Goal: Transaction & Acquisition: Purchase product/service

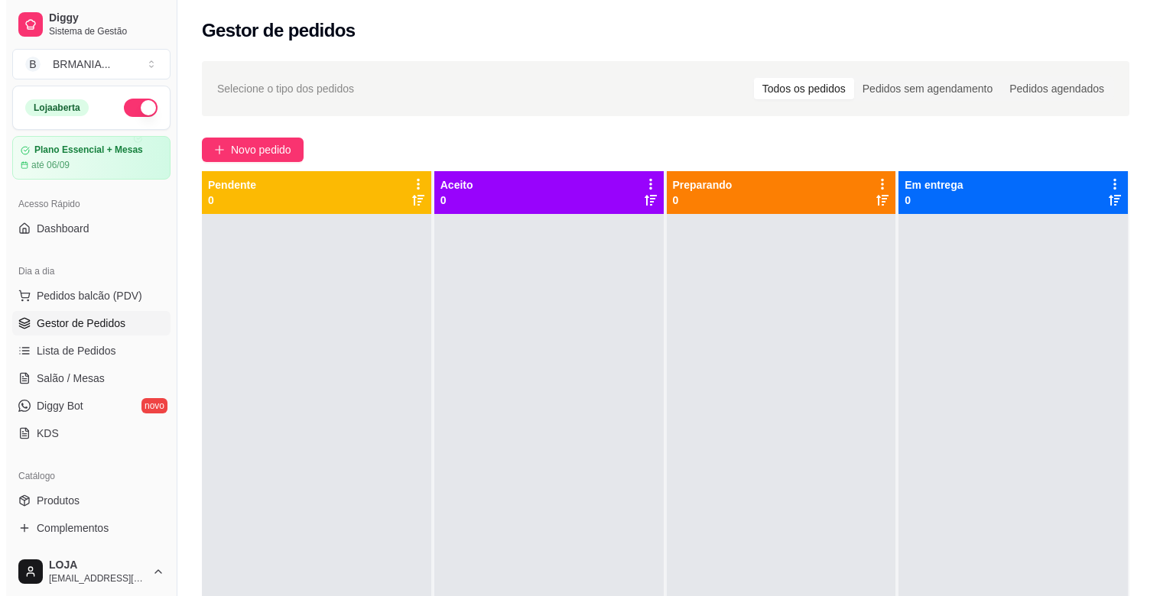
scroll to position [148, 0]
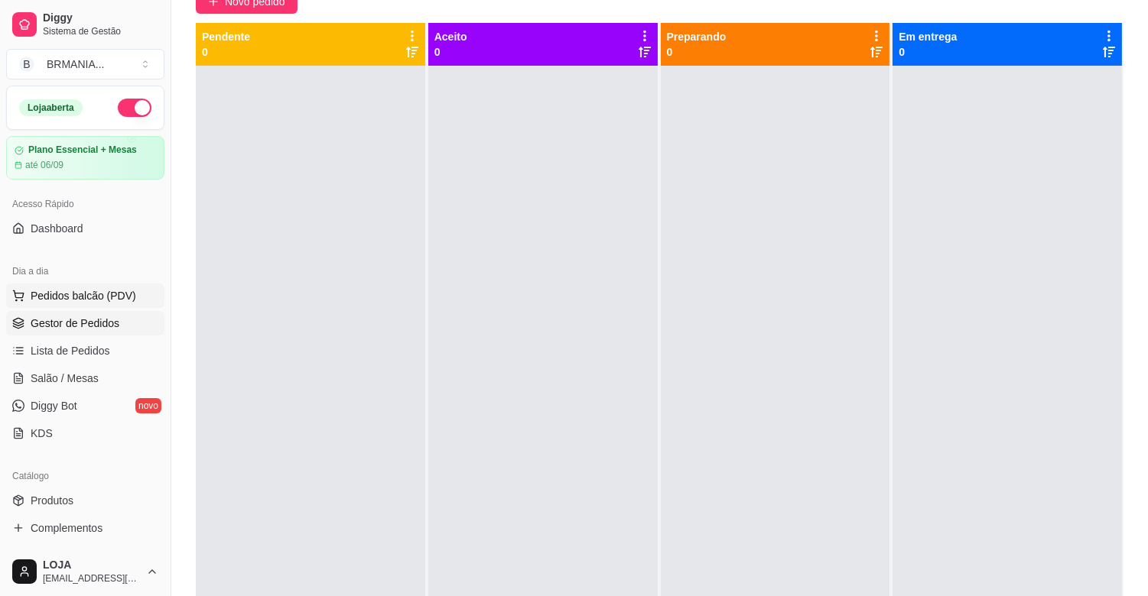
click at [99, 301] on span "Pedidos balcão (PDV)" at bounding box center [84, 295] width 106 height 15
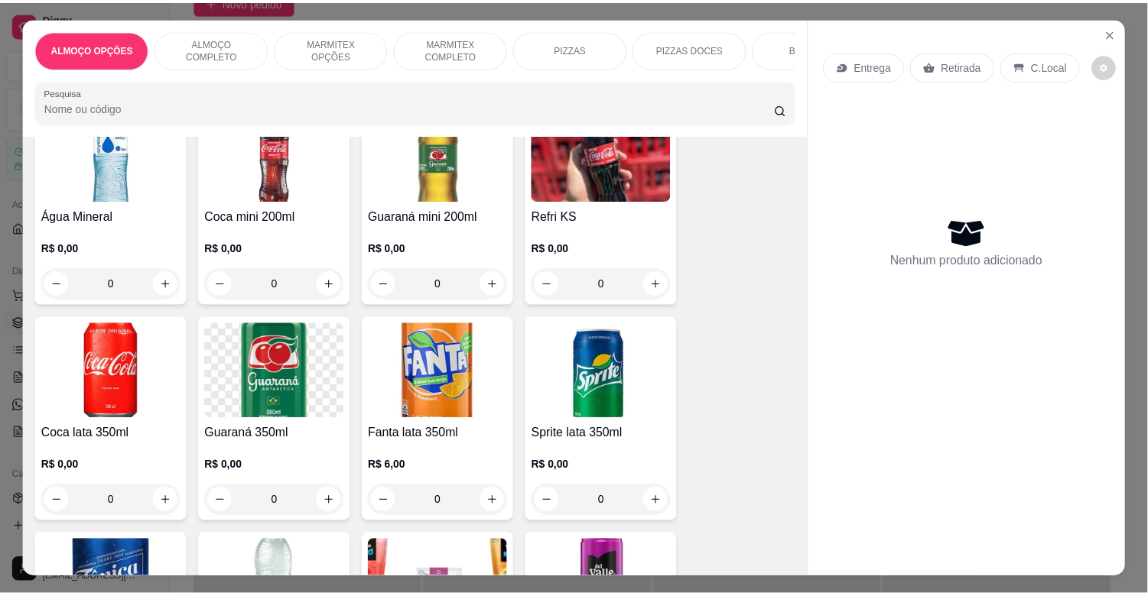
scroll to position [1481, 0]
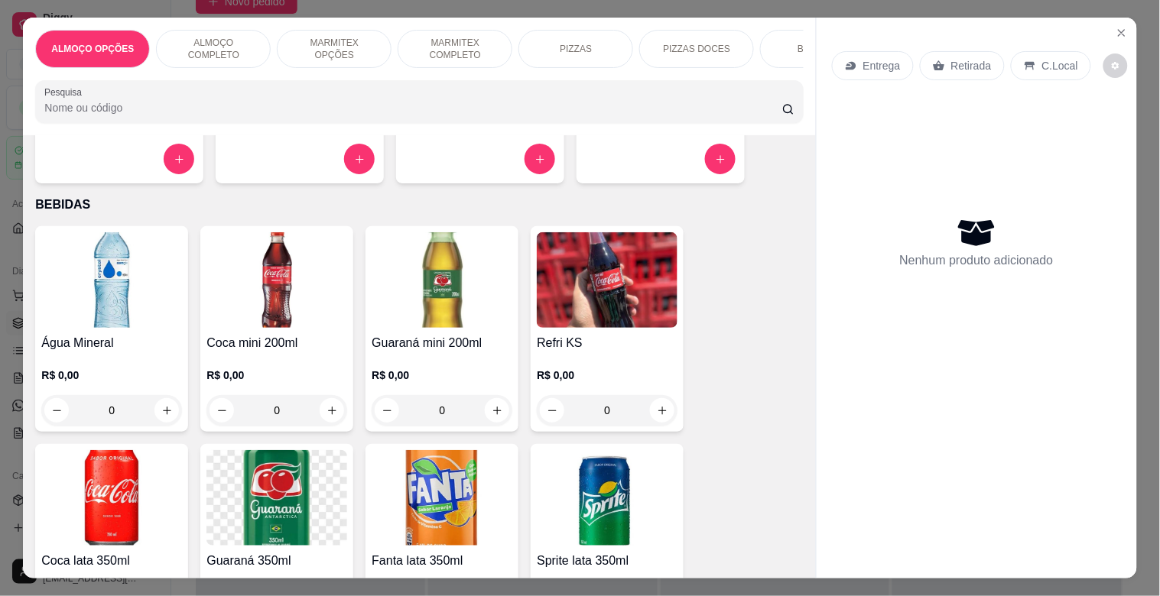
click at [411, 324] on img at bounding box center [442, 280] width 141 height 96
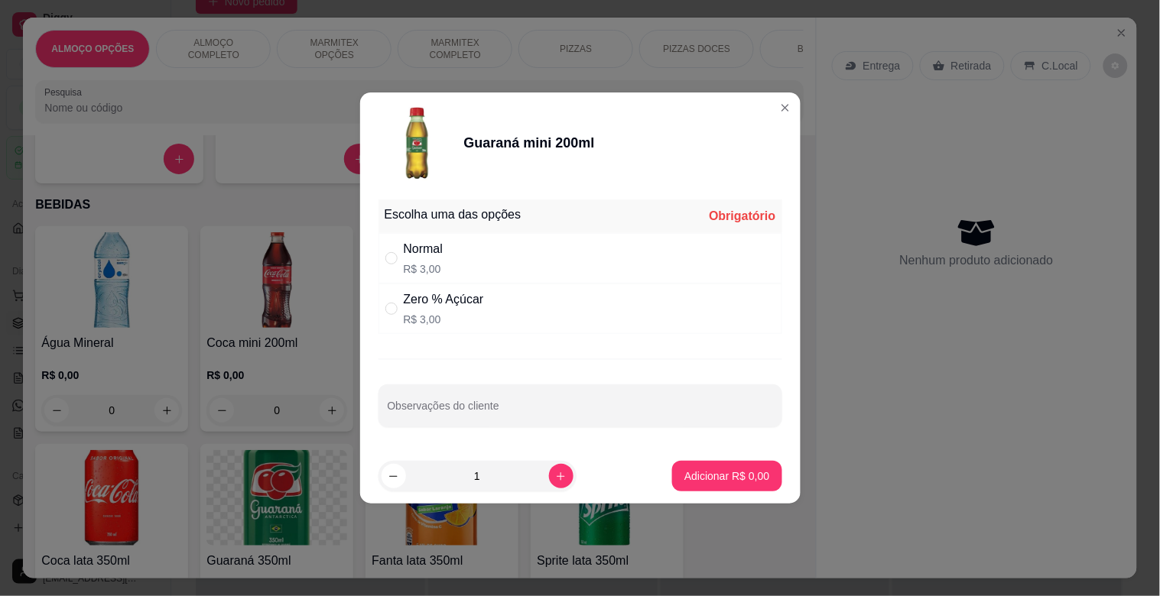
click at [506, 257] on div "Normal R$ 3,00" at bounding box center [580, 258] width 404 height 50
radio input "true"
click at [724, 469] on p "Adicionar R$ 3,00" at bounding box center [726, 476] width 85 height 15
type input "1"
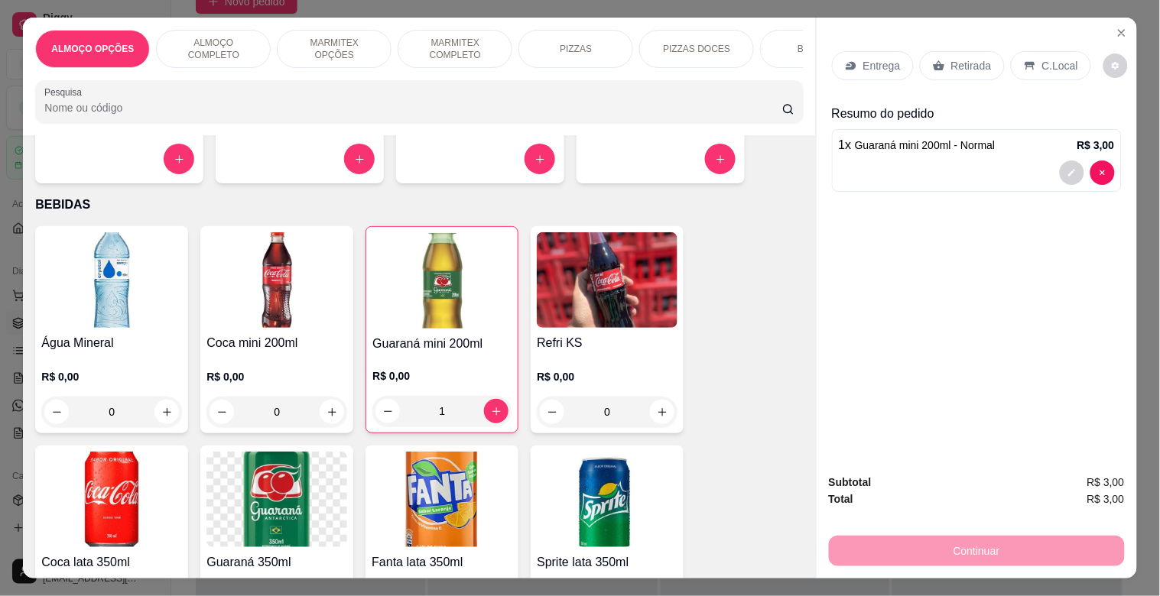
drag, startPoint x: 963, startPoint y: 62, endPoint x: 961, endPoint y: 136, distance: 74.2
click at [960, 61] on p "Retirada" at bounding box center [971, 65] width 41 height 15
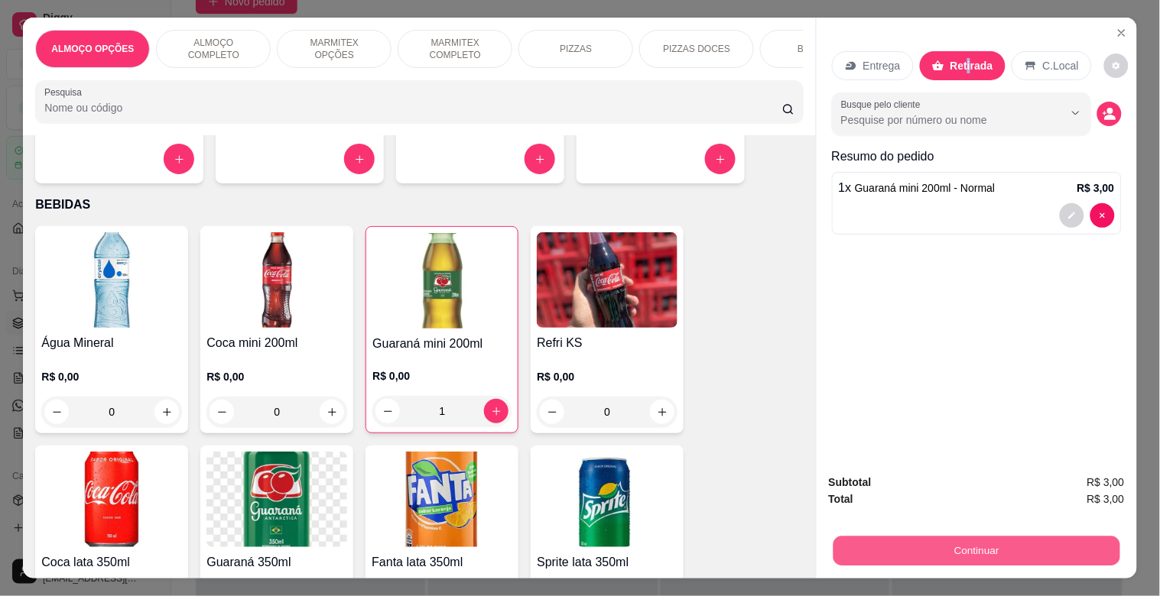
click at [1033, 536] on button "Continuar" at bounding box center [976, 551] width 287 height 30
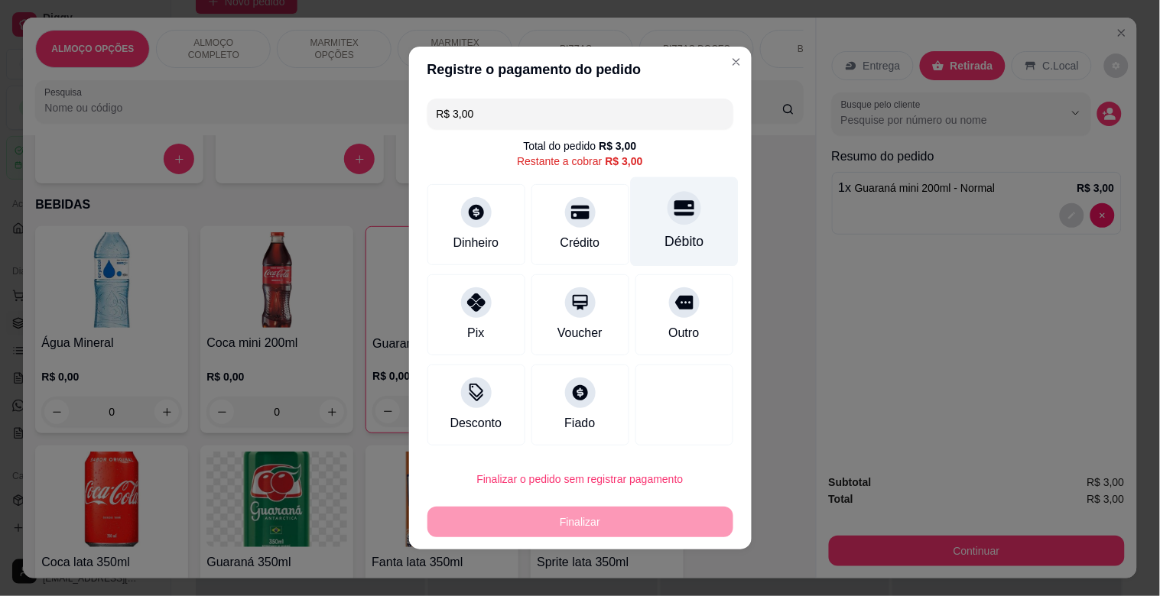
click at [681, 234] on div "Débito" at bounding box center [683, 242] width 39 height 20
type input "R$ 0,00"
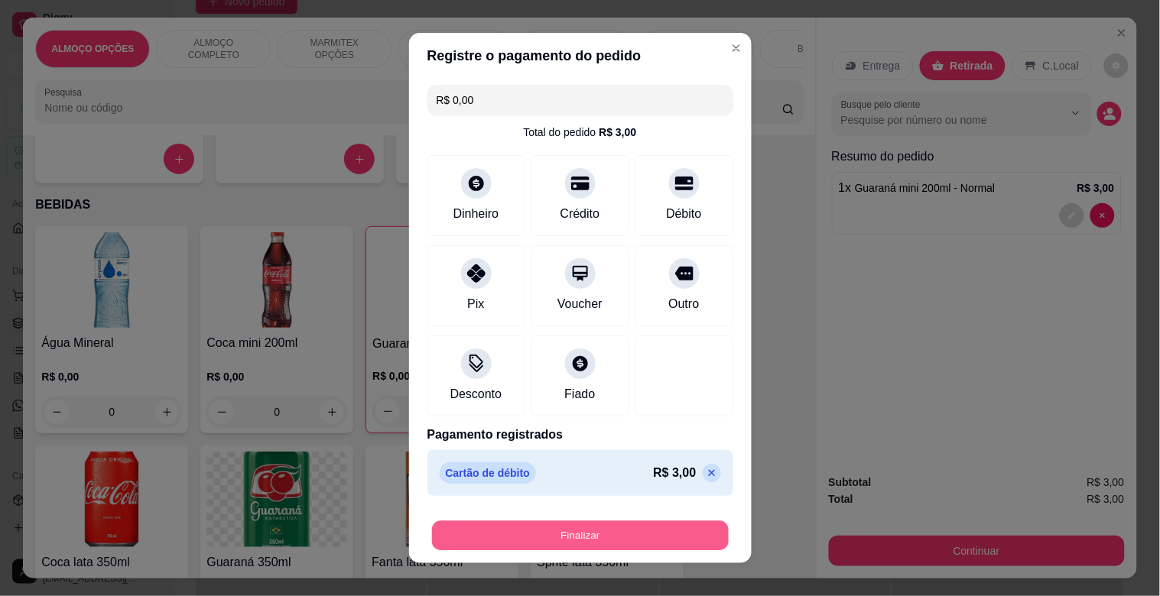
click at [684, 530] on button "Finalizar" at bounding box center [580, 536] width 297 height 30
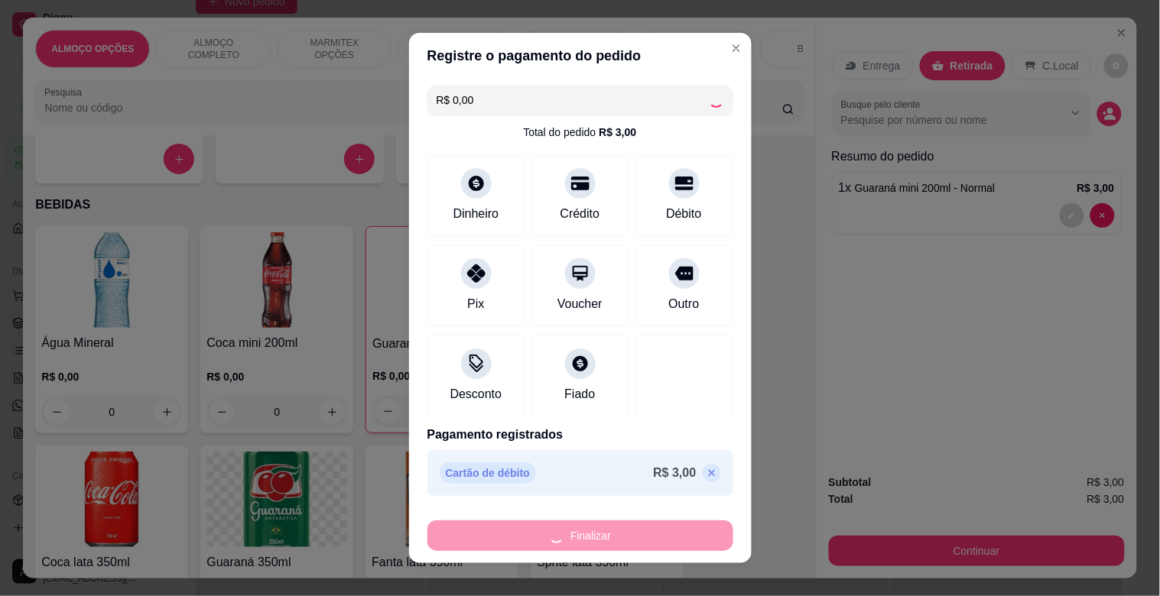
type input "0"
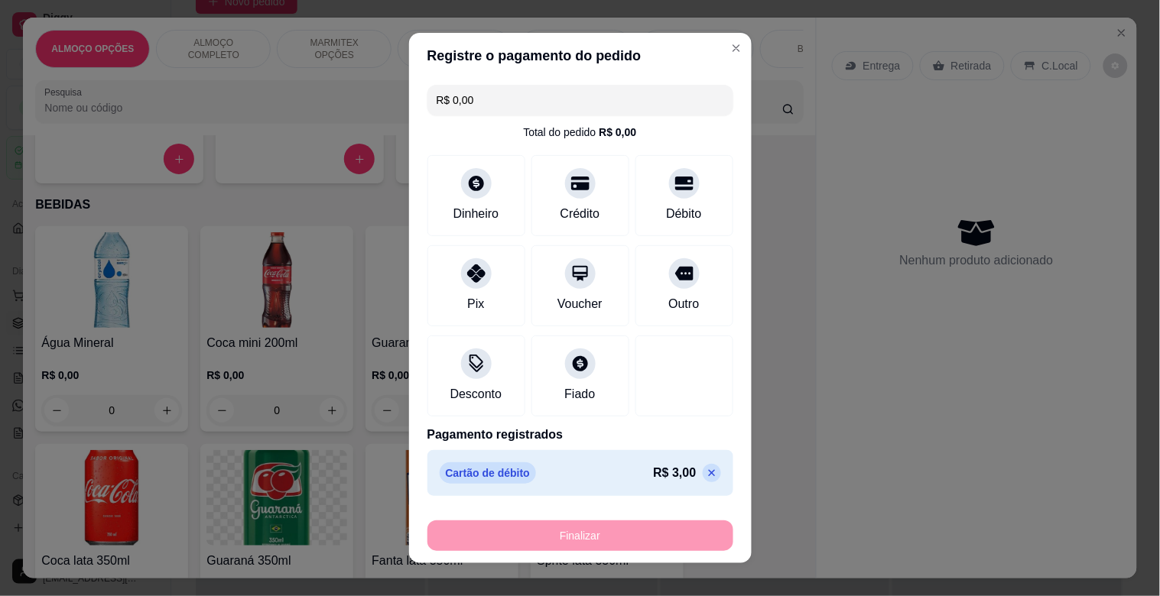
type input "-R$ 3,00"
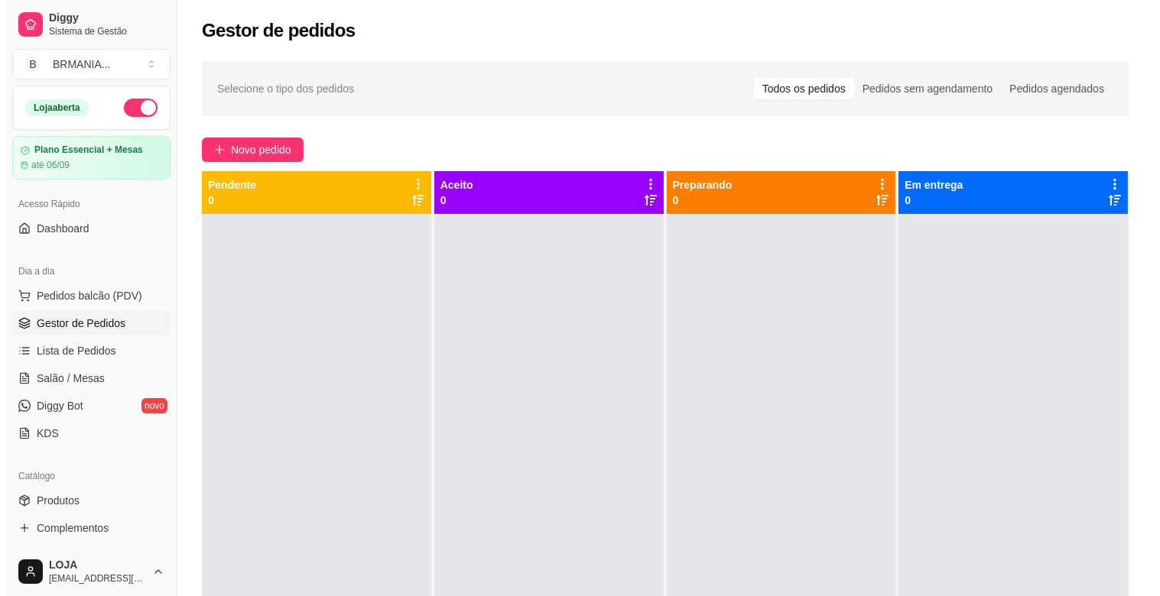
scroll to position [148, 0]
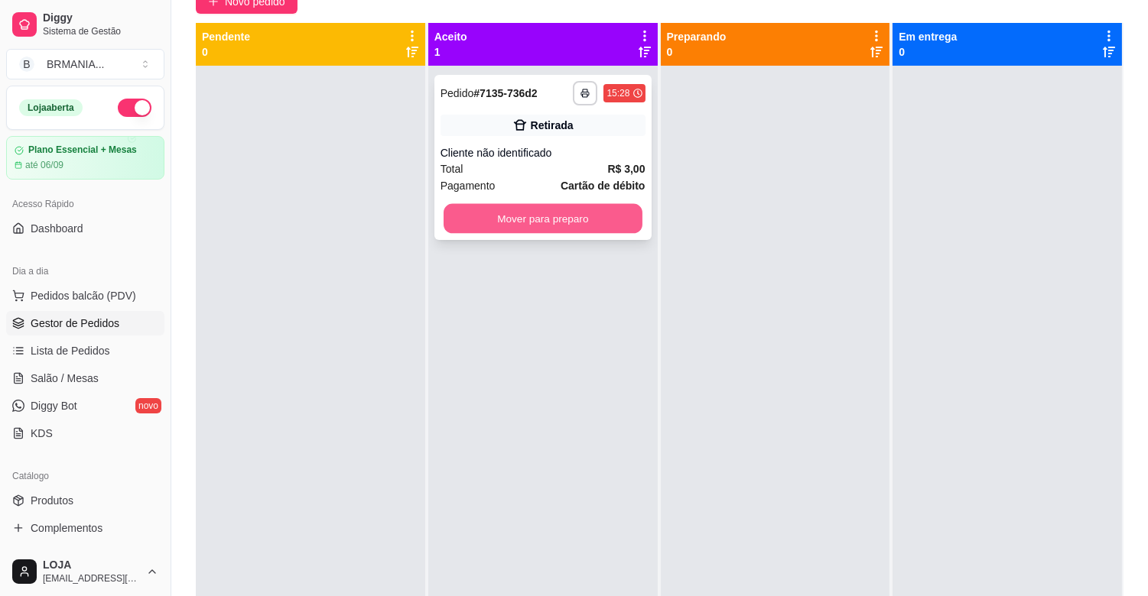
click at [497, 228] on button "Mover para preparo" at bounding box center [542, 219] width 199 height 30
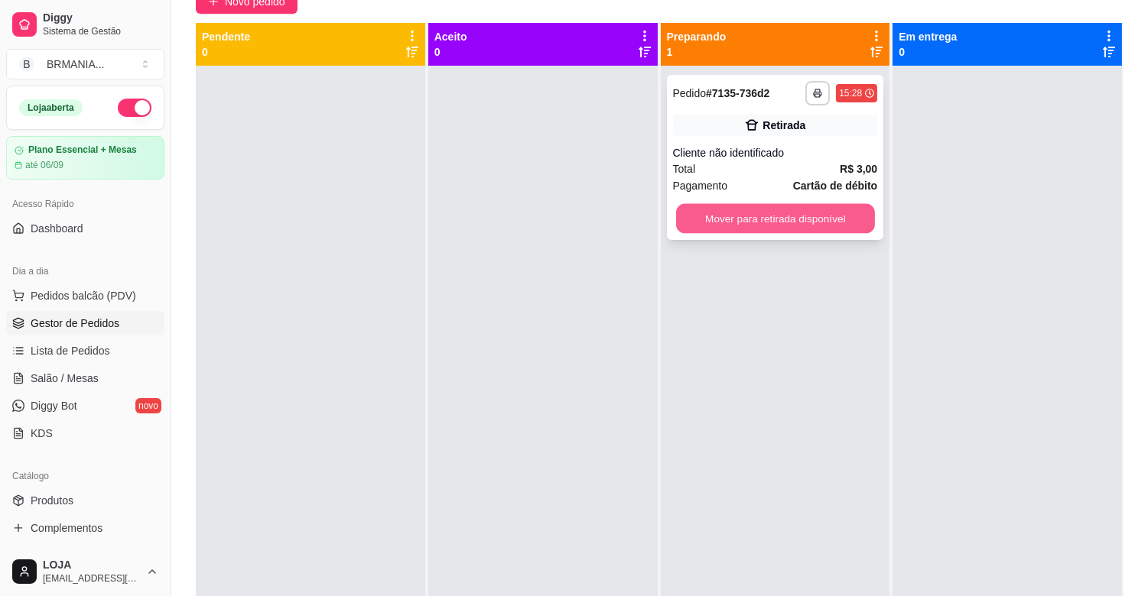
click at [824, 215] on button "Mover para retirada disponível" at bounding box center [775, 219] width 199 height 30
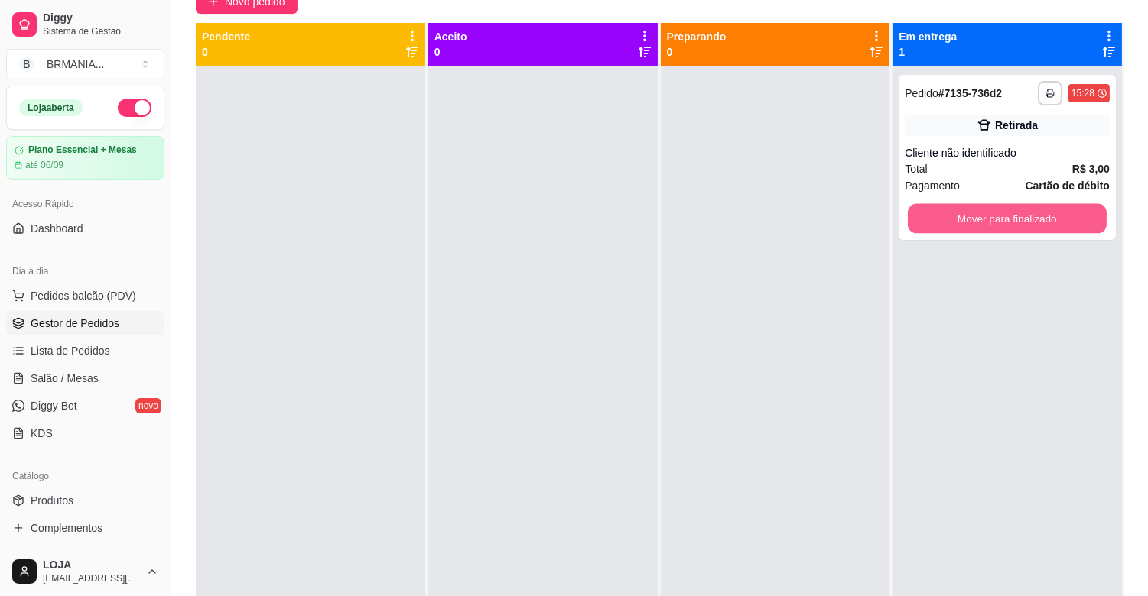
click at [957, 231] on button "Mover para finalizado" at bounding box center [1007, 219] width 199 height 30
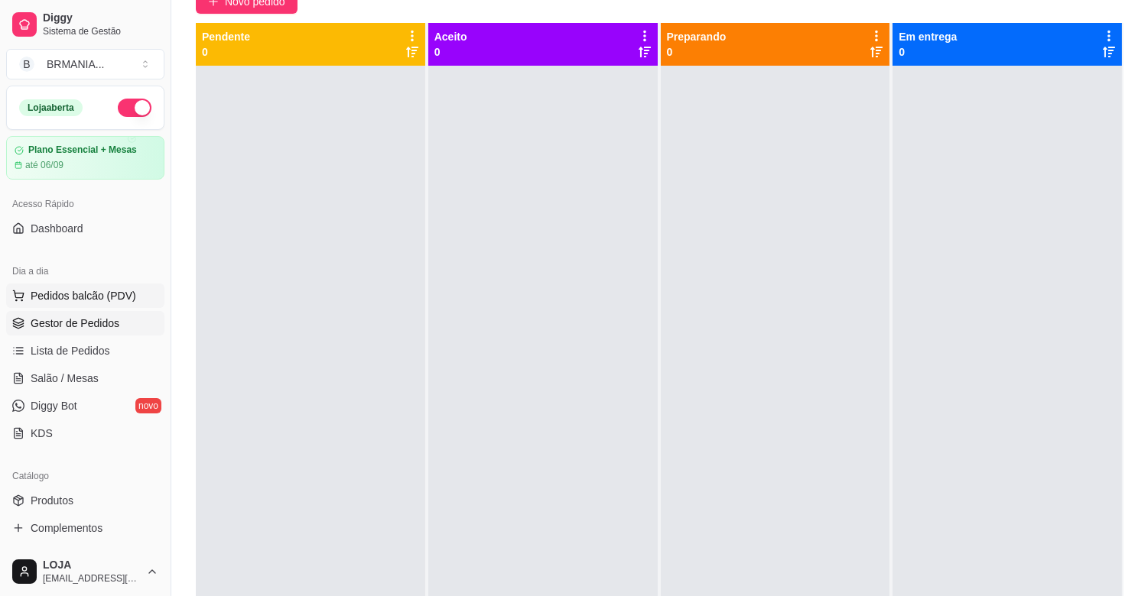
click at [121, 304] on button "Pedidos balcão (PDV)" at bounding box center [85, 296] width 158 height 24
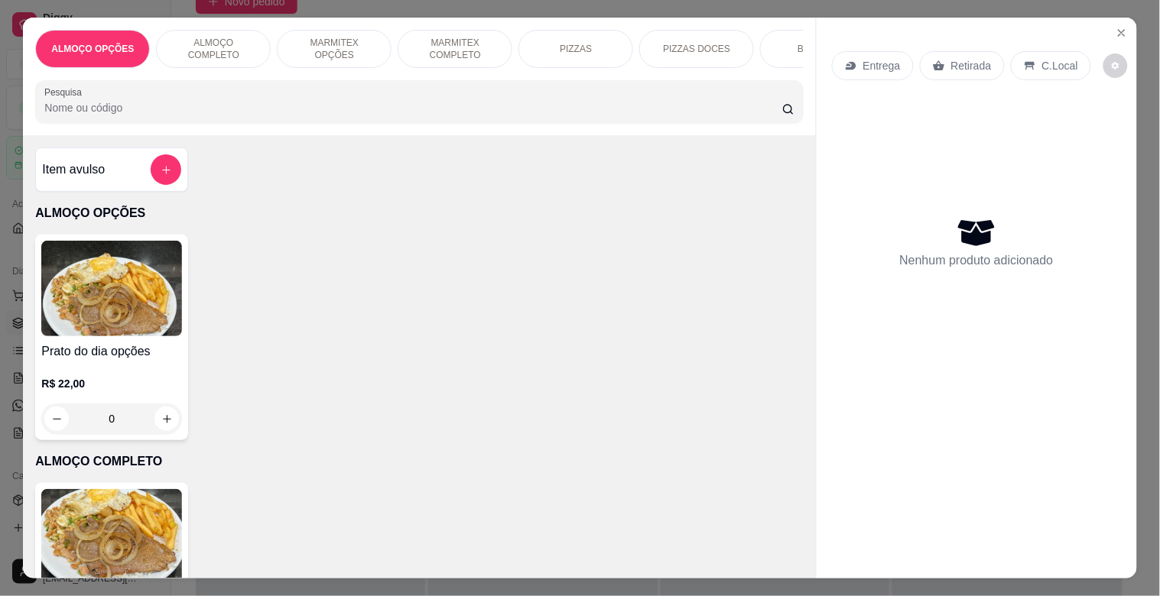
click at [776, 41] on div "BEBIDAS" at bounding box center [817, 49] width 115 height 38
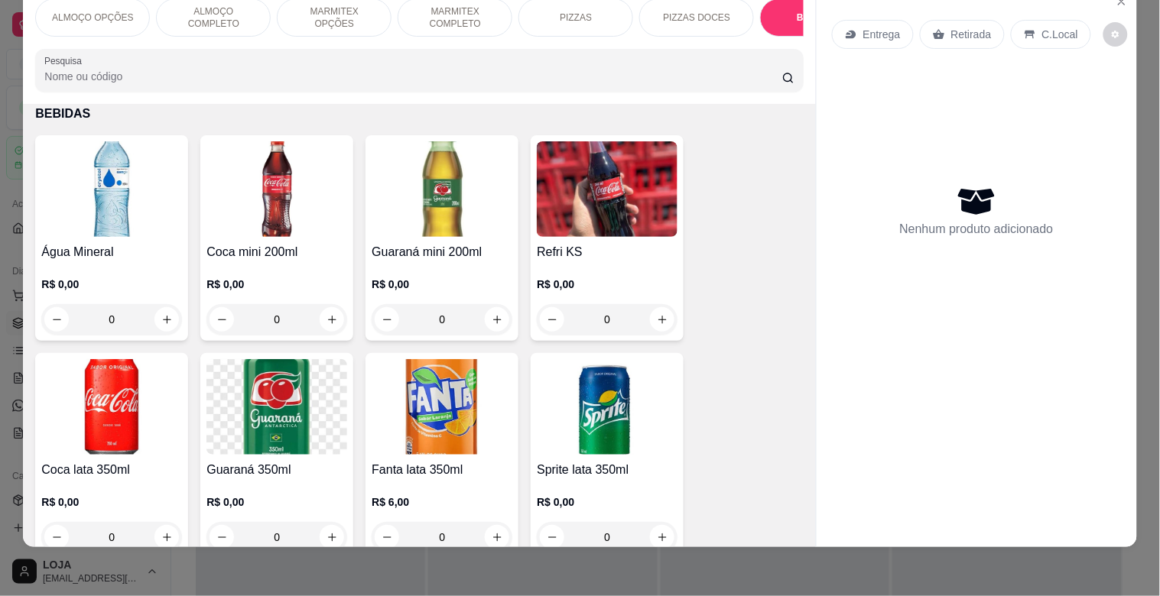
click at [286, 213] on img at bounding box center [276, 189] width 141 height 96
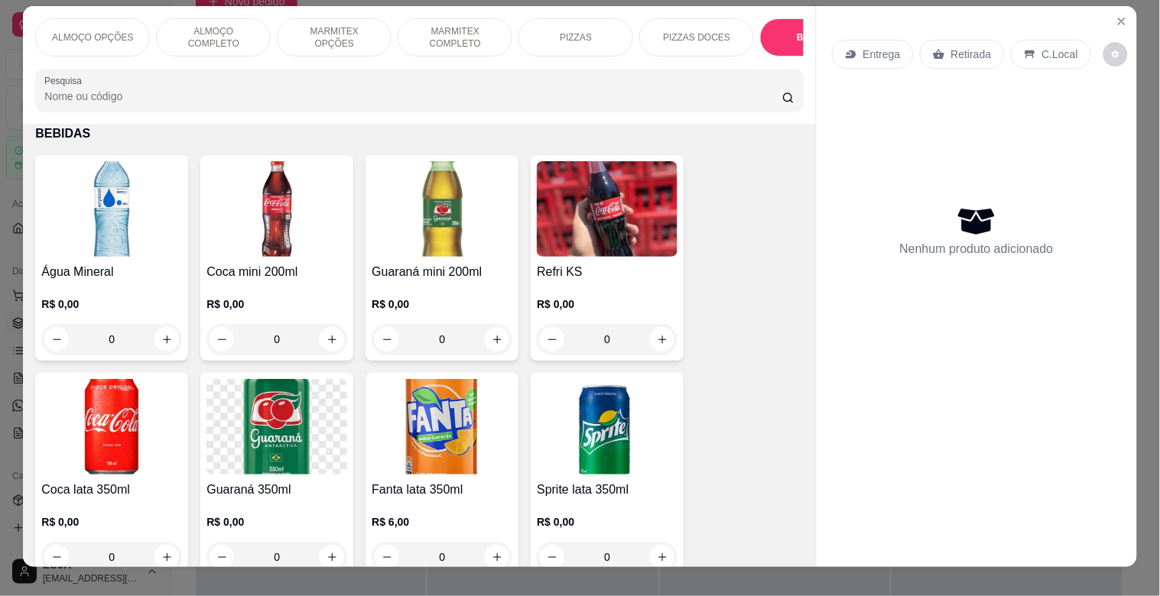
click at [271, 218] on img at bounding box center [276, 209] width 141 height 96
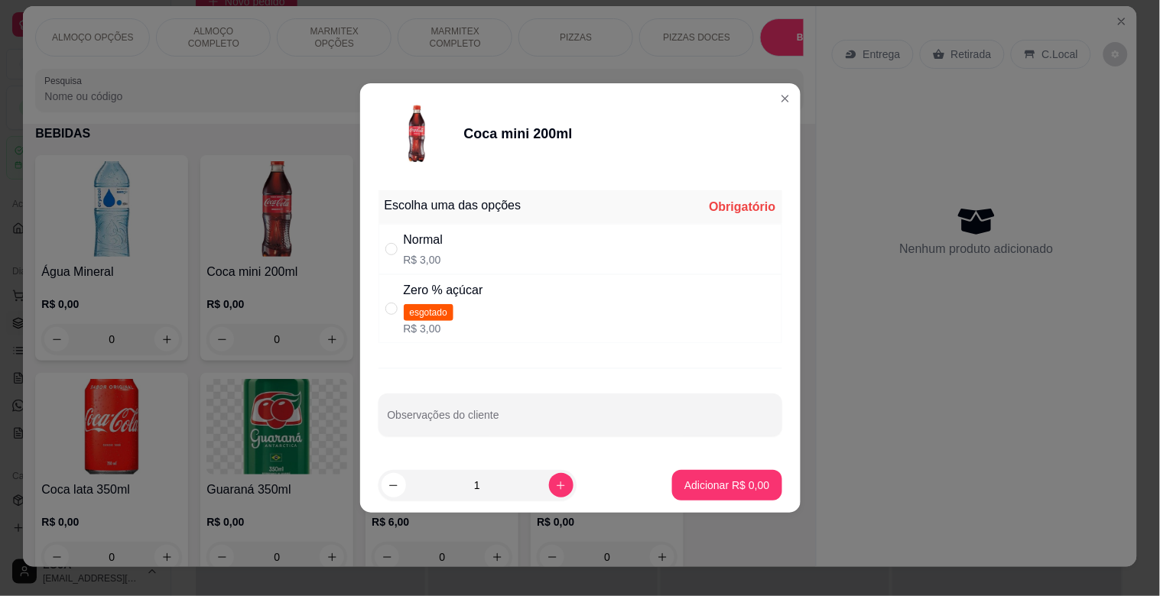
click at [434, 232] on div "Normal" at bounding box center [424, 240] width 40 height 18
radio input "true"
click at [713, 485] on p "Adicionar R$ 3,00" at bounding box center [727, 485] width 83 height 15
type input "1"
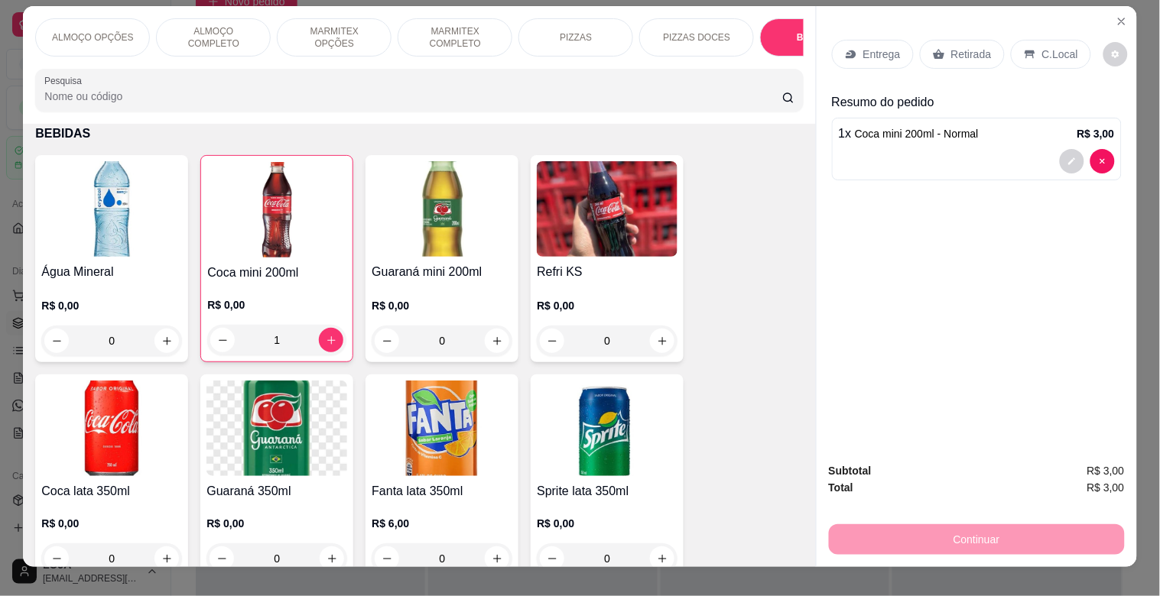
click at [969, 40] on div "Retirada" at bounding box center [962, 54] width 85 height 29
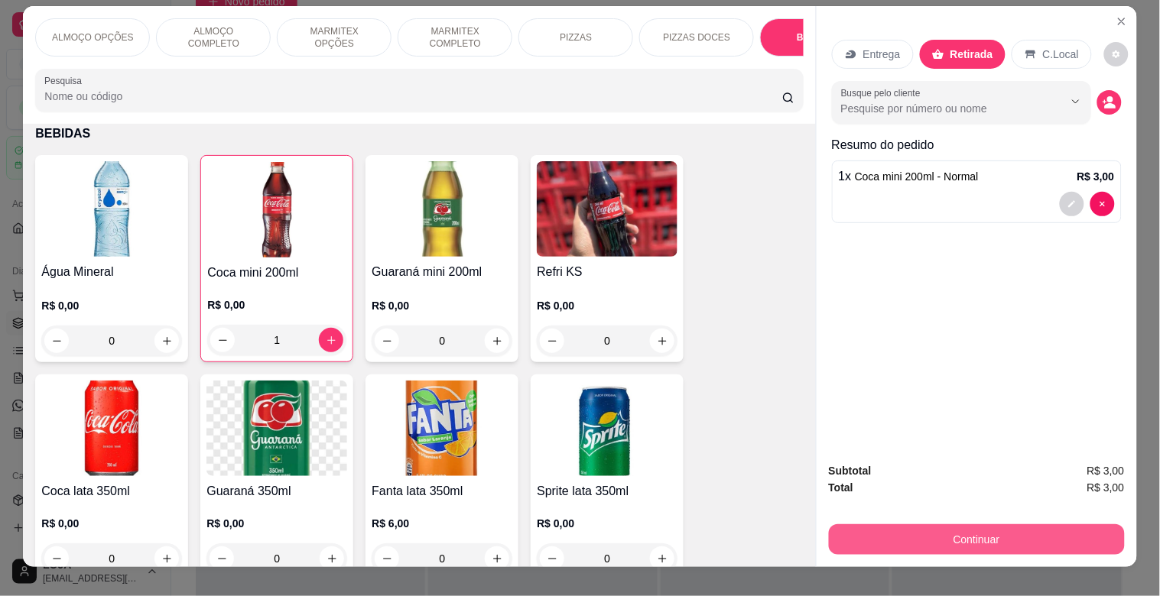
click at [989, 531] on button "Continuar" at bounding box center [977, 540] width 296 height 31
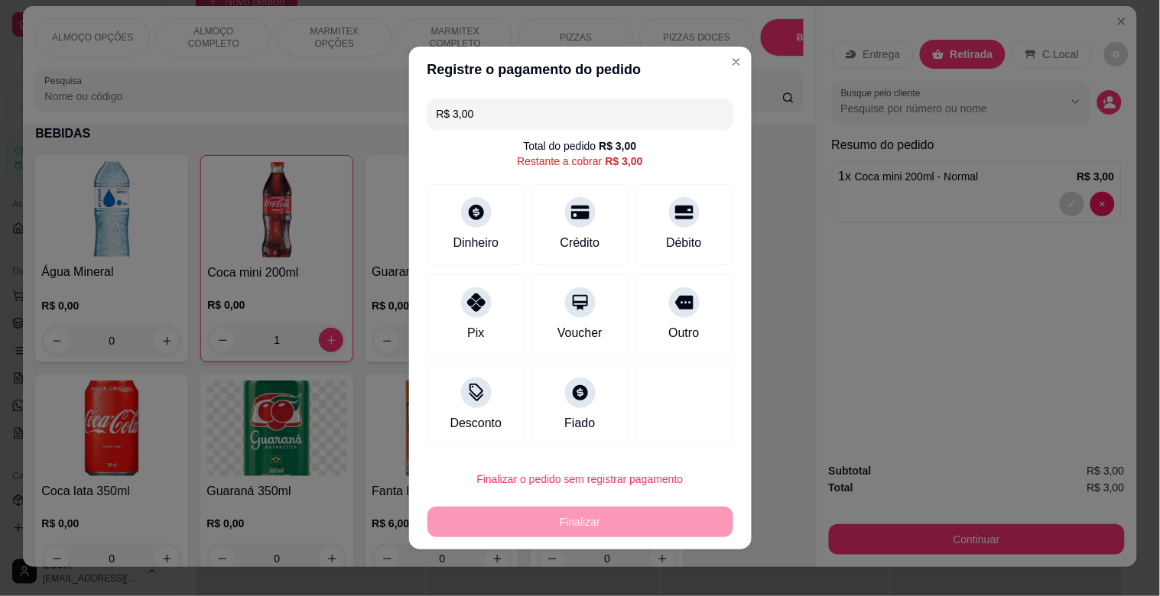
click at [409, 310] on div "R$ 3,00 Total do pedido R$ 3,00 Restante a cobrar R$ 3,00 Dinheiro Crédito Débi…" at bounding box center [580, 272] width 343 height 359
click at [446, 324] on div "Pix" at bounding box center [476, 312] width 108 height 89
type input "R$ 0,00"
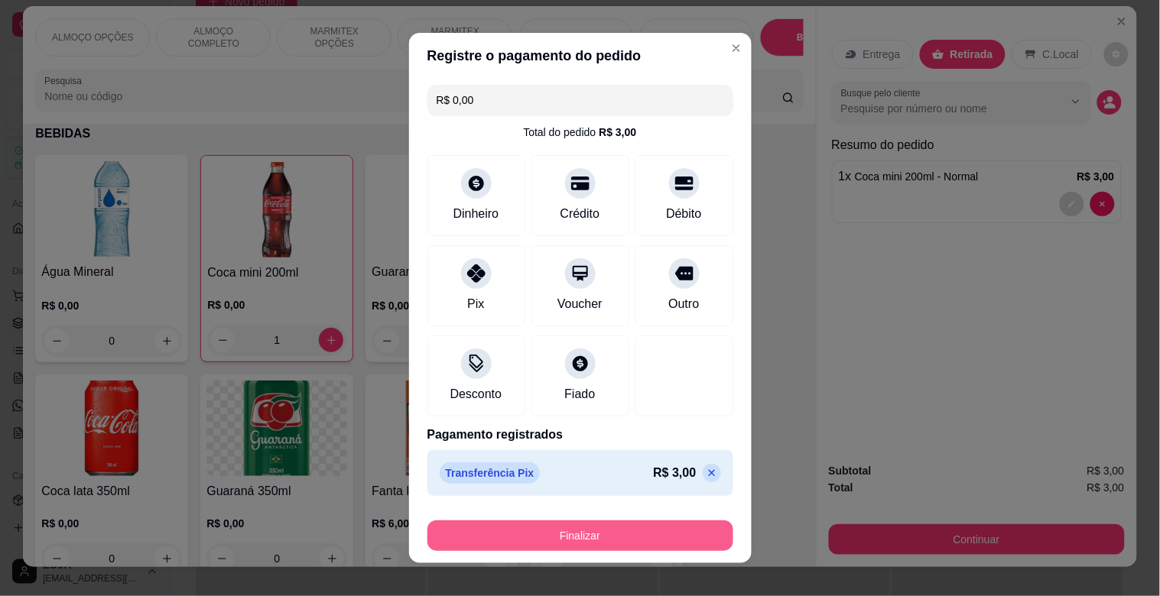
click at [606, 531] on button "Finalizar" at bounding box center [580, 536] width 306 height 31
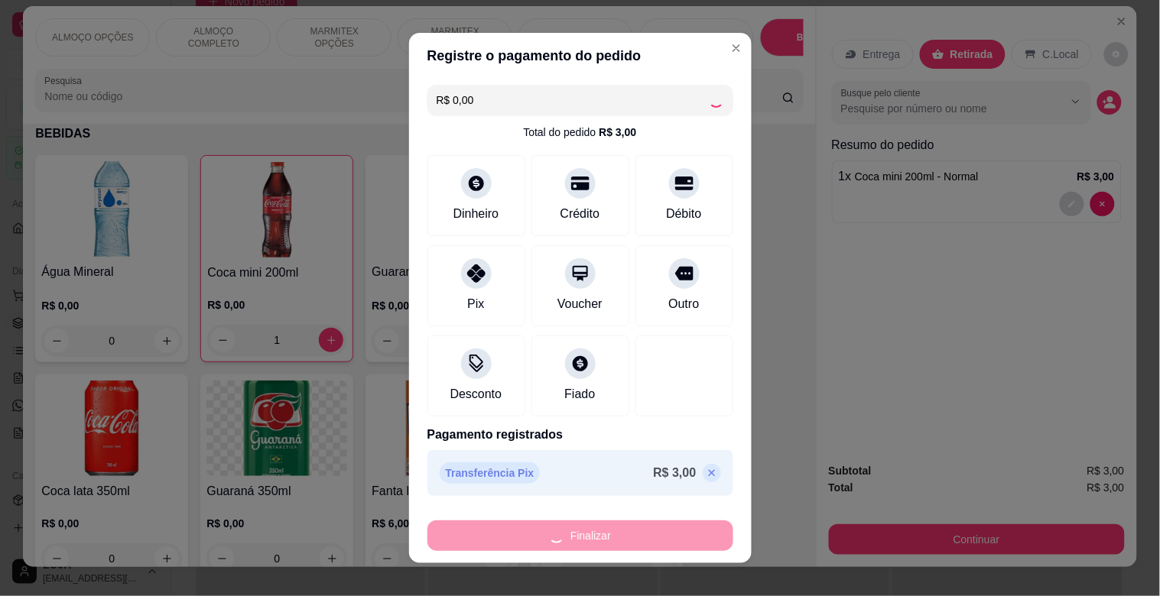
type input "0"
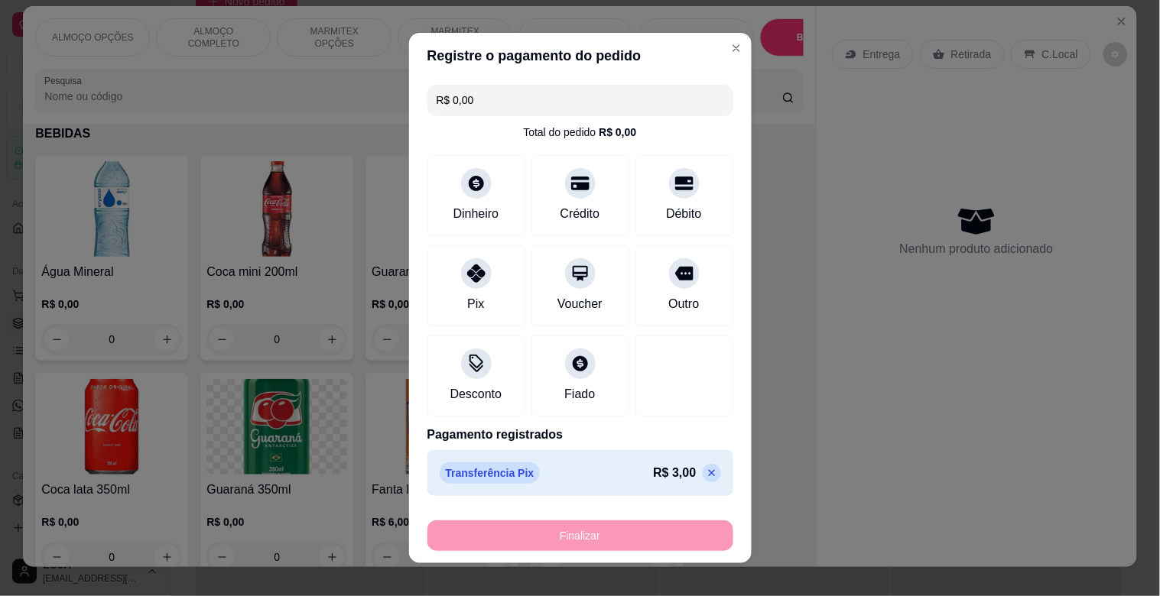
type input "-R$ 3,00"
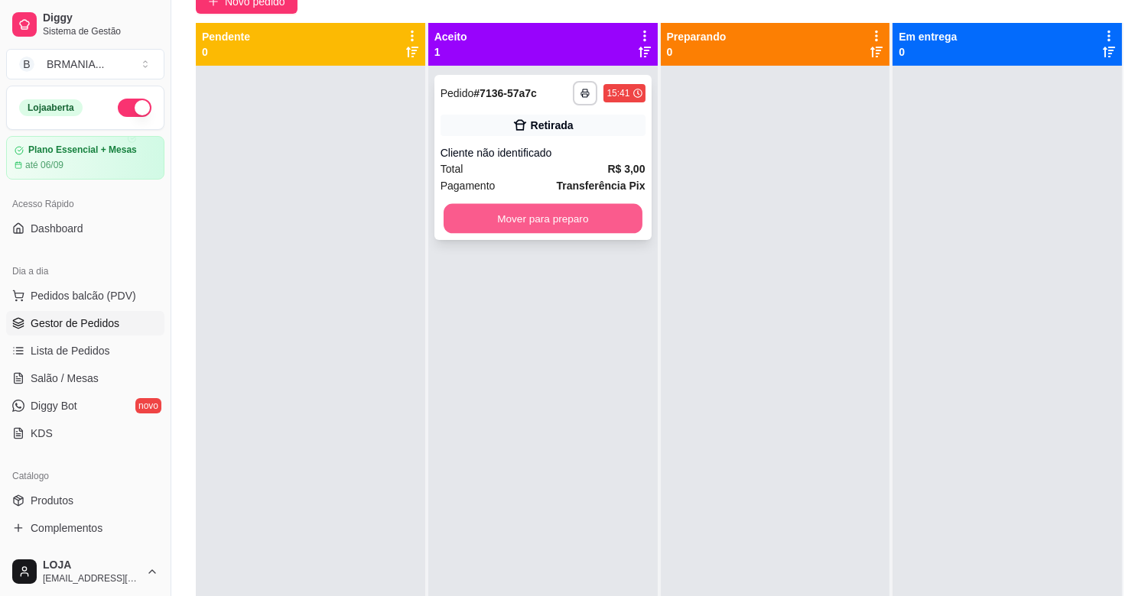
click at [535, 210] on button "Mover para preparo" at bounding box center [542, 219] width 199 height 30
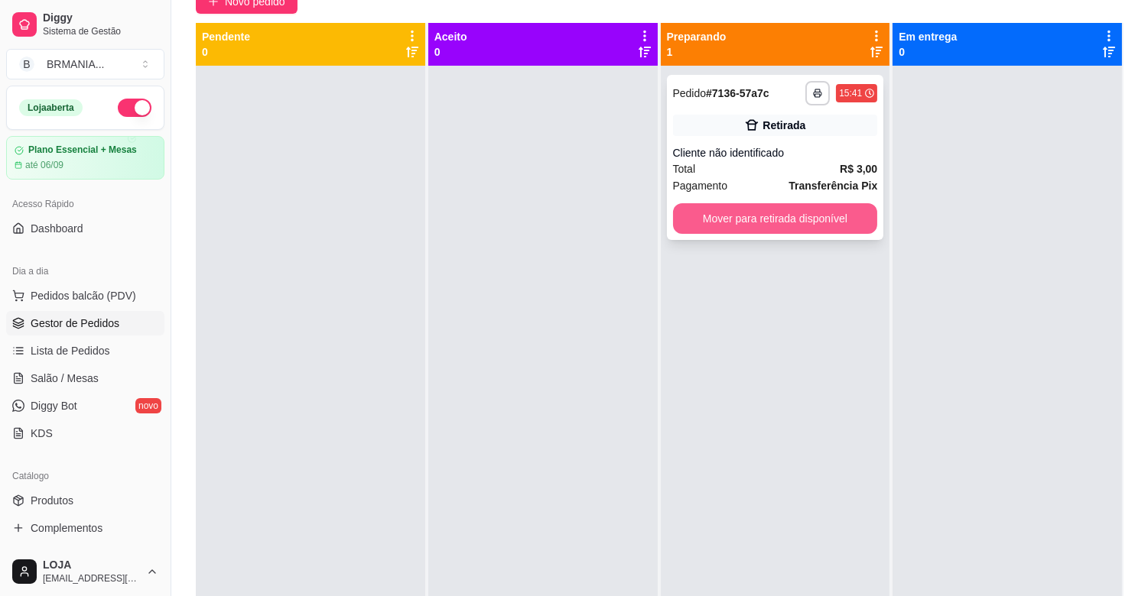
click at [812, 214] on button "Mover para retirada disponível" at bounding box center [775, 218] width 205 height 31
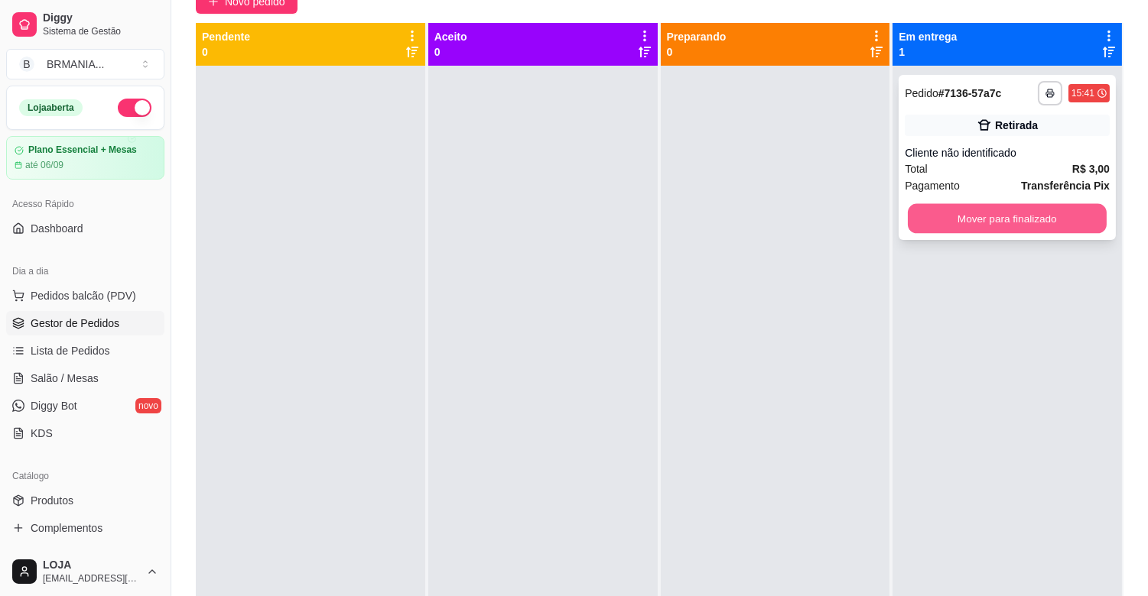
click at [908, 210] on button "Mover para finalizado" at bounding box center [1007, 219] width 199 height 30
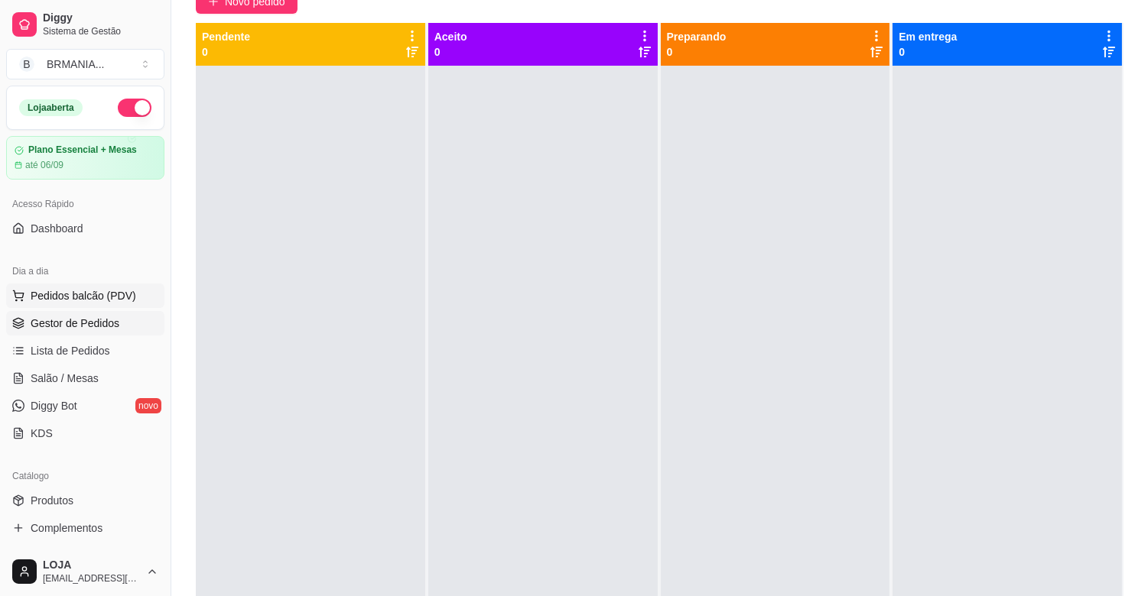
click at [115, 289] on span "Pedidos balcão (PDV)" at bounding box center [84, 295] width 106 height 15
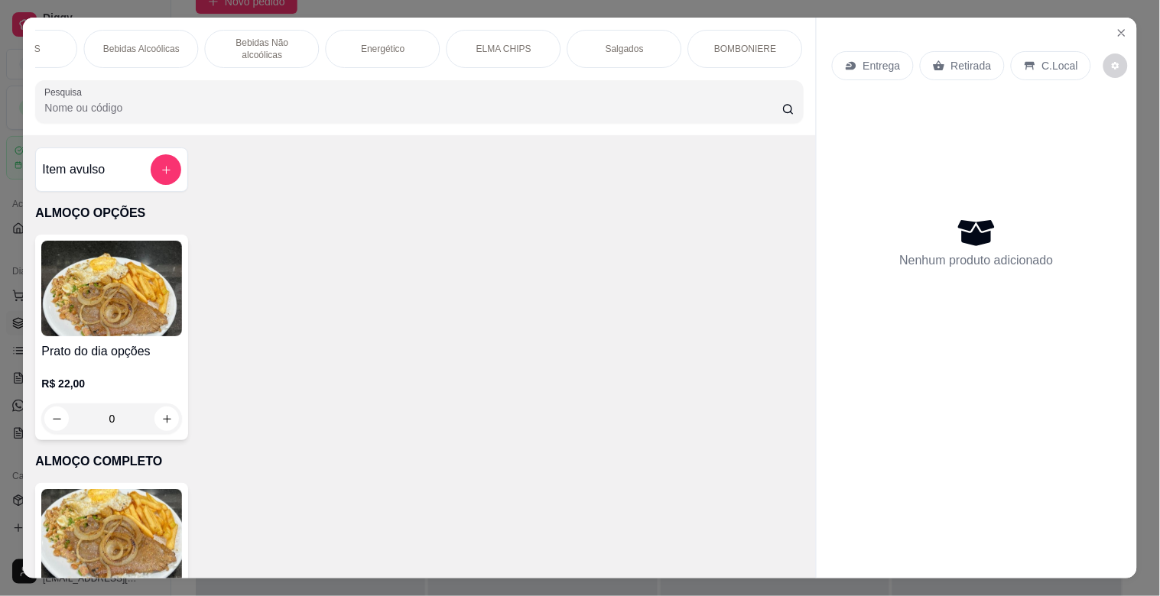
scroll to position [0, 842]
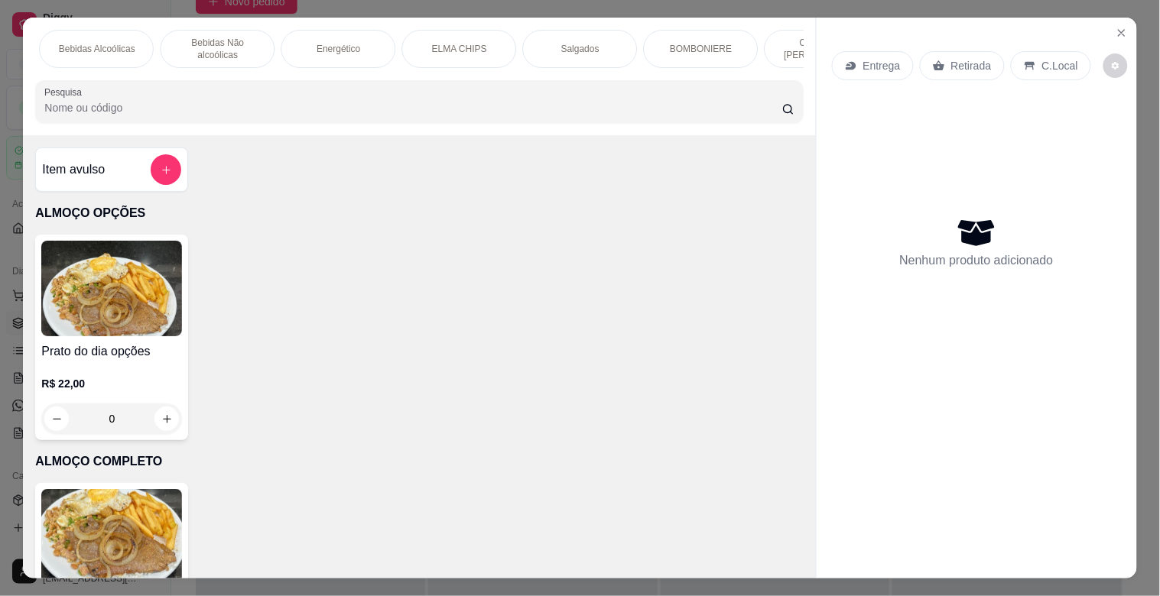
click at [436, 50] on div "ELMA CHIPS" at bounding box center [458, 49] width 115 height 38
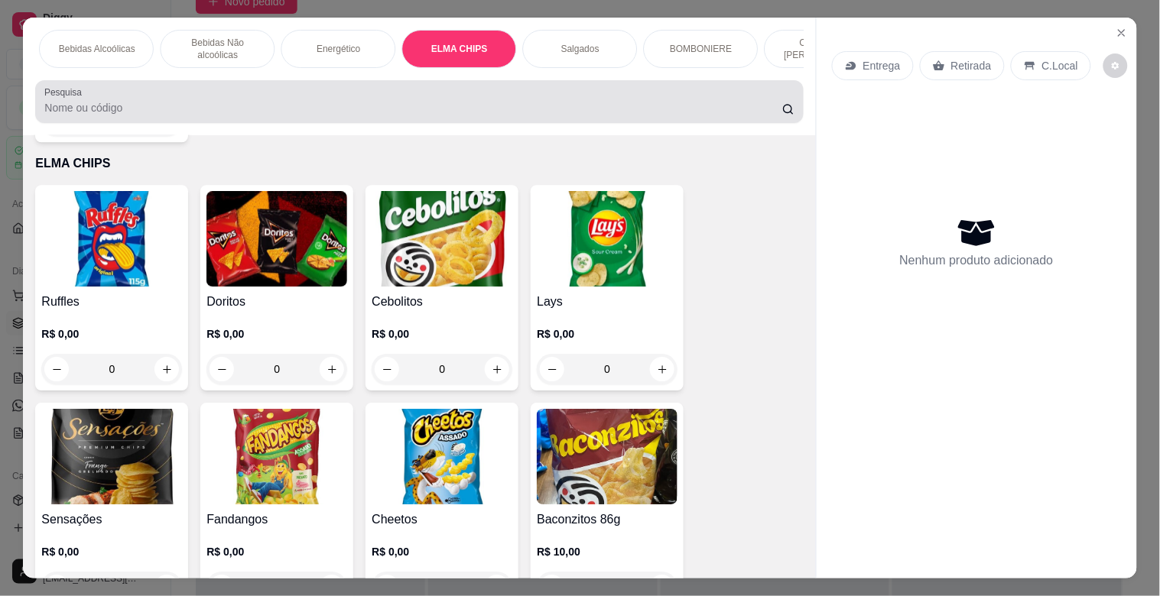
scroll to position [37, 0]
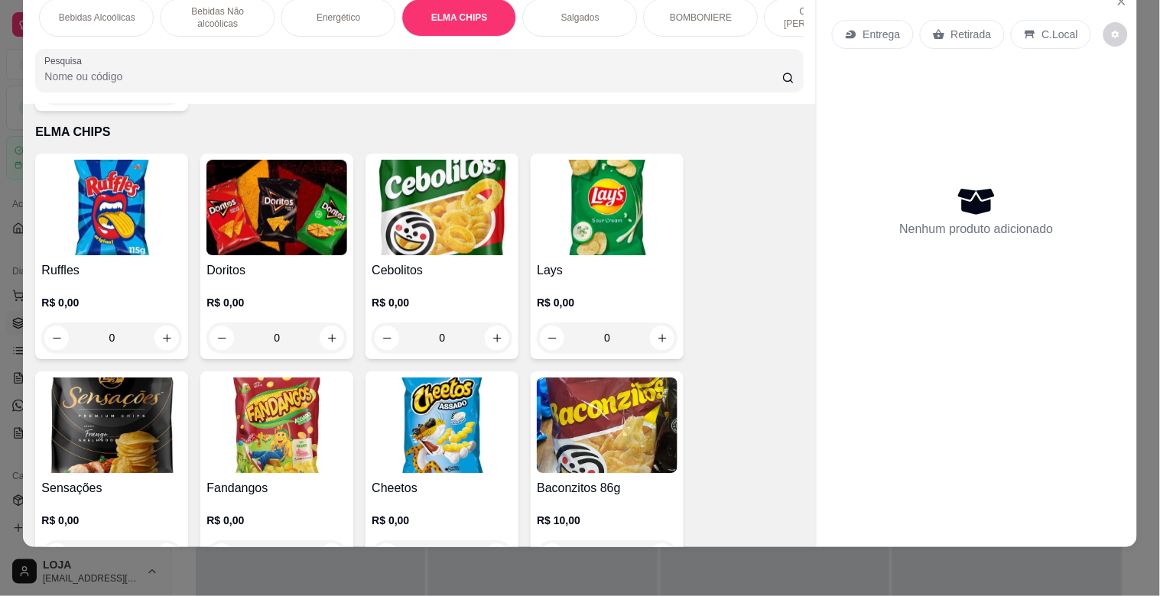
click at [587, 185] on img at bounding box center [607, 208] width 141 height 96
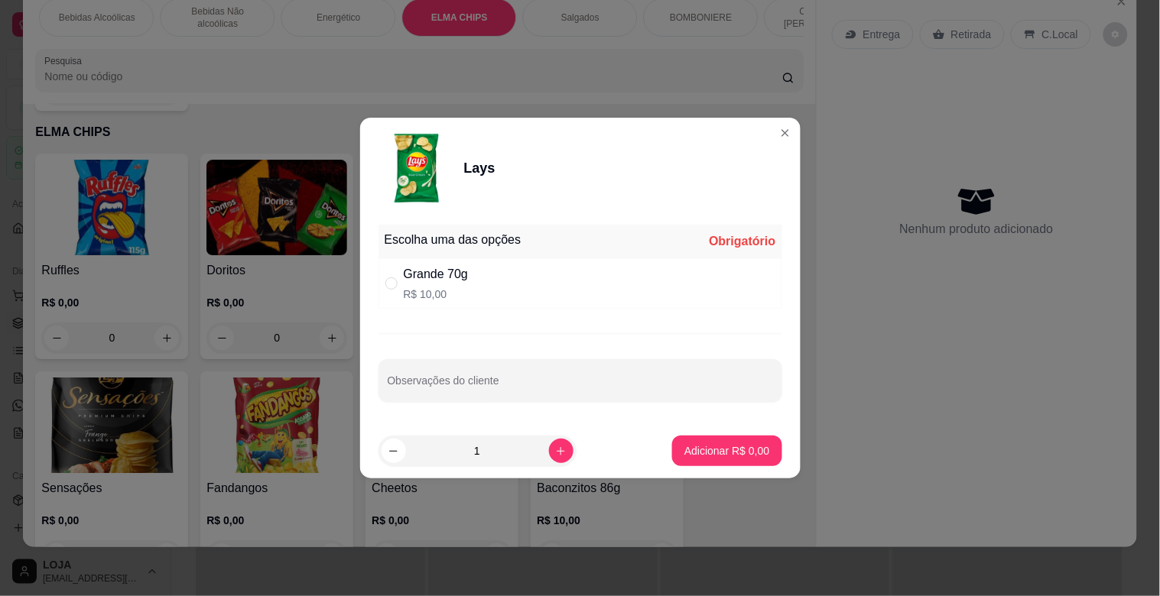
click at [603, 284] on div "Grande 70g R$ 10,00" at bounding box center [580, 283] width 404 height 50
radio input "true"
click at [755, 468] on footer "1 Adicionar R$ 10,00" at bounding box center [580, 451] width 440 height 55
click at [751, 456] on p "Adicionar R$ 10,00" at bounding box center [723, 450] width 91 height 15
type input "1"
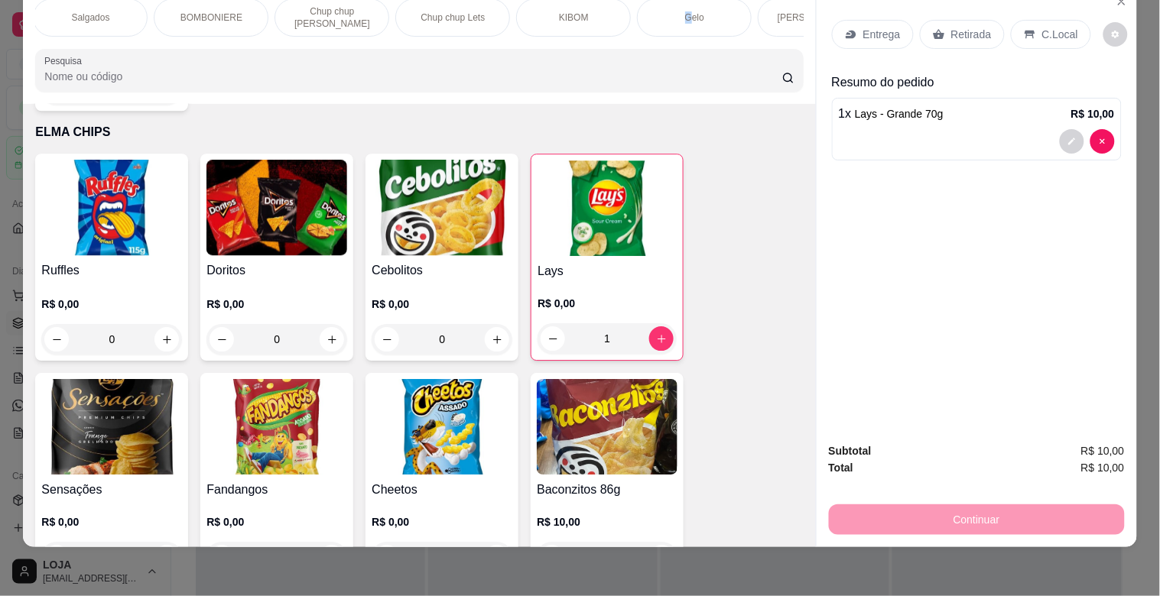
drag, startPoint x: 635, startPoint y: 10, endPoint x: 659, endPoint y: 13, distance: 23.9
click at [665, 10] on div "ALMOÇO OPÇÕES ALMOÇO COMPLETO MARMITEX OPÇÕES MARMITEX COMPLETO PIZZAS PIZZAS D…" at bounding box center [419, 17] width 768 height 38
click at [513, 11] on p "[PERSON_NAME]" at bounding box center [495, 17] width 76 height 12
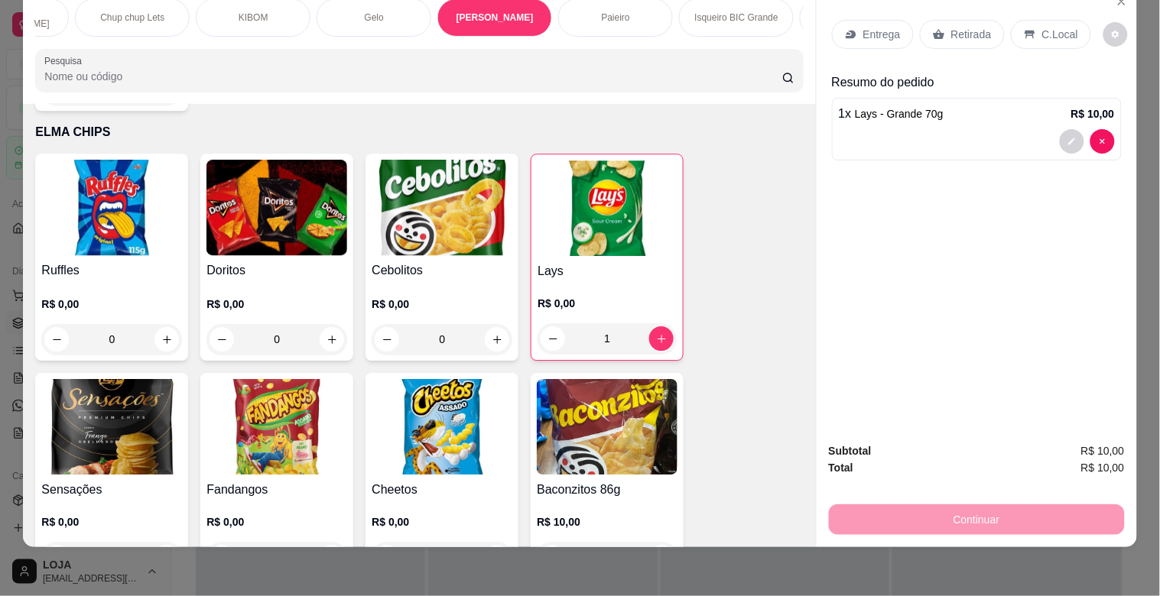
scroll to position [8707, 0]
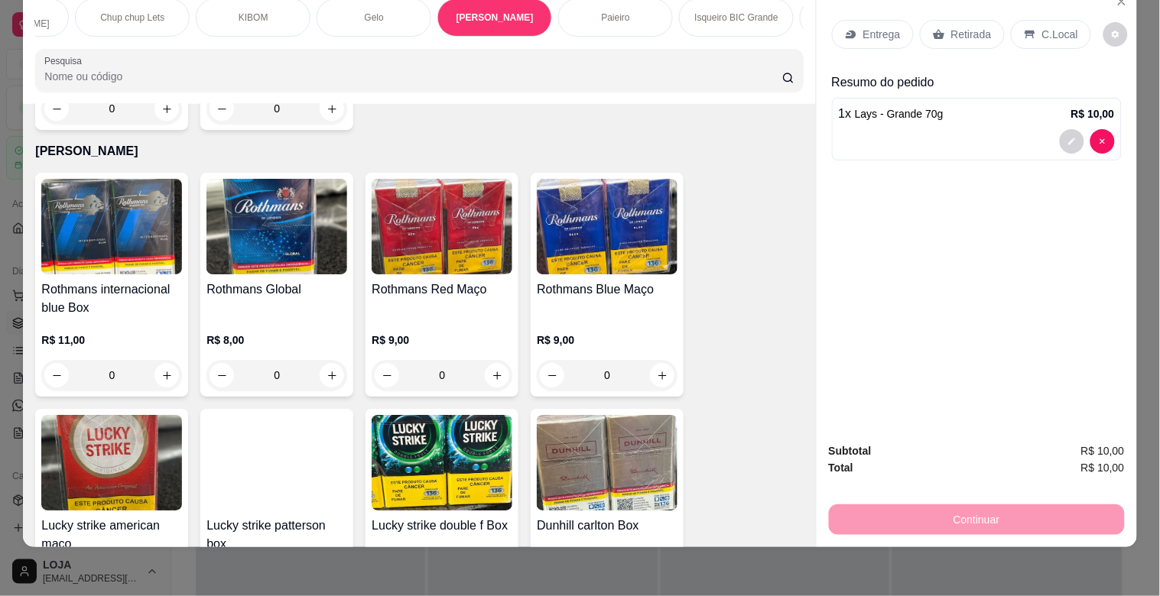
click at [142, 431] on img at bounding box center [111, 463] width 141 height 96
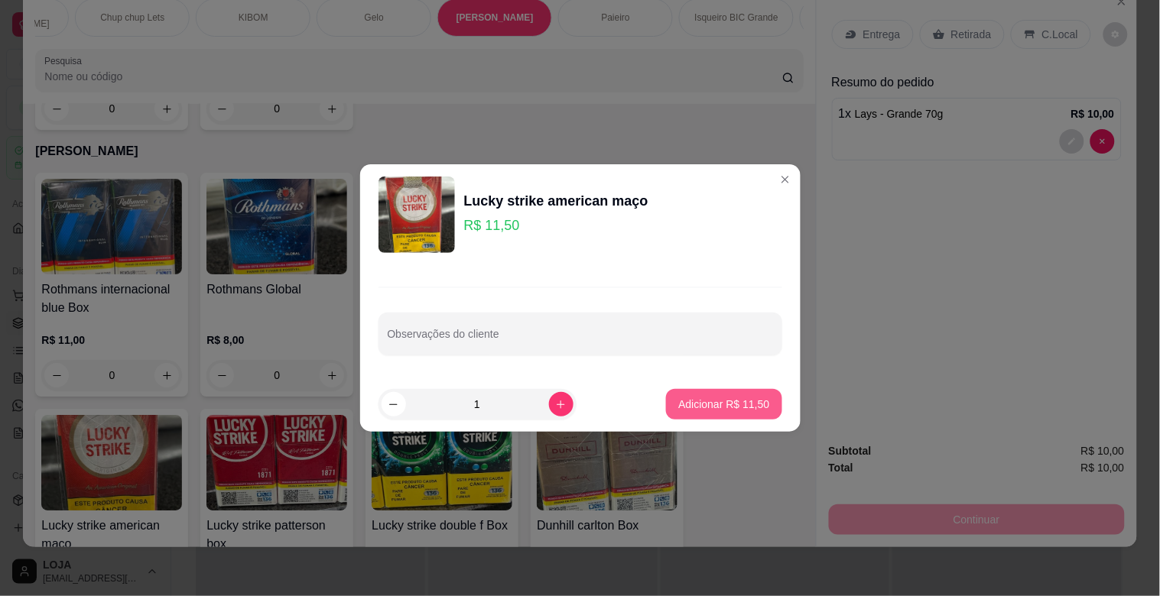
click at [678, 401] on p "Adicionar R$ 11,50" at bounding box center [723, 404] width 91 height 15
type input "1"
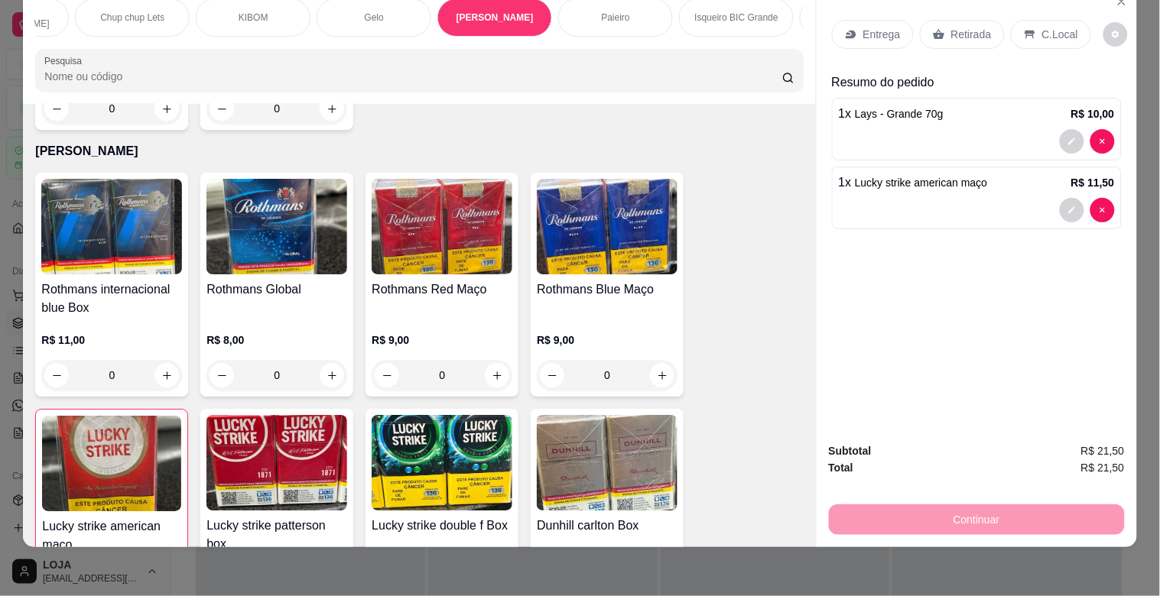
click at [933, 30] on icon at bounding box center [938, 35] width 11 height 10
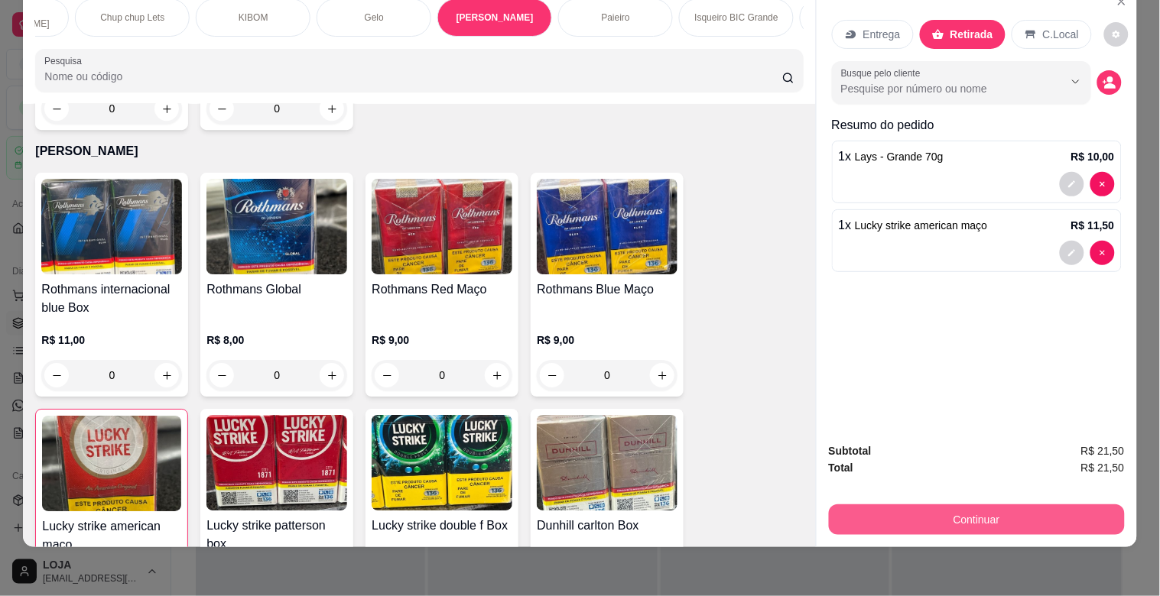
click at [1035, 511] on button "Continuar" at bounding box center [977, 520] width 296 height 31
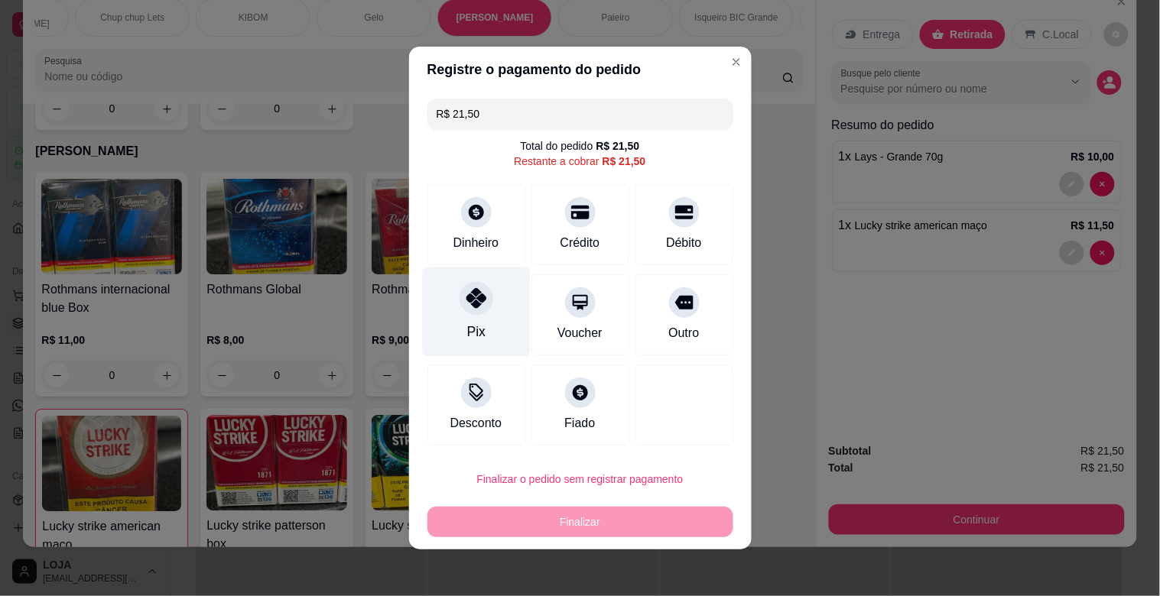
click at [468, 309] on div at bounding box center [477, 298] width 34 height 34
type input "R$ 0,00"
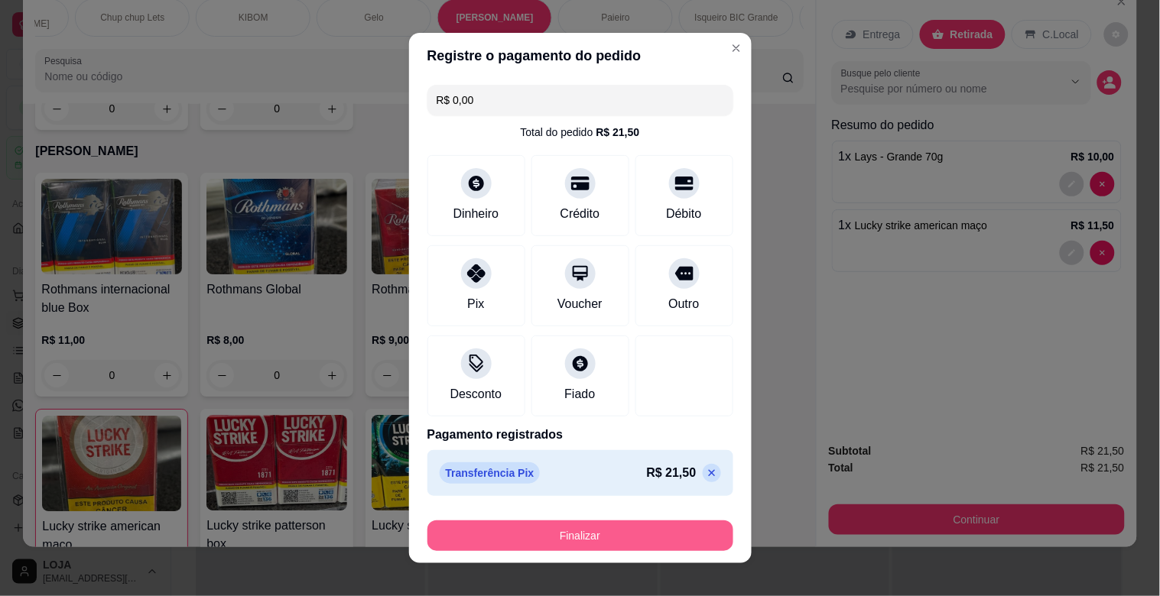
click at [607, 525] on button "Finalizar" at bounding box center [580, 536] width 306 height 31
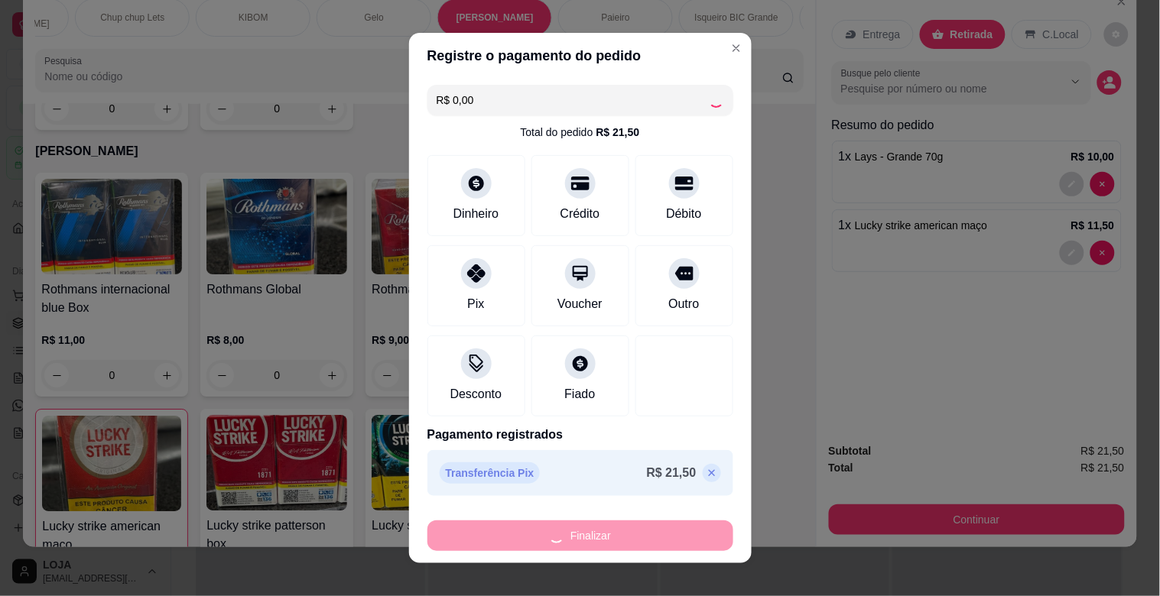
type input "0"
type input "-R$ 21,50"
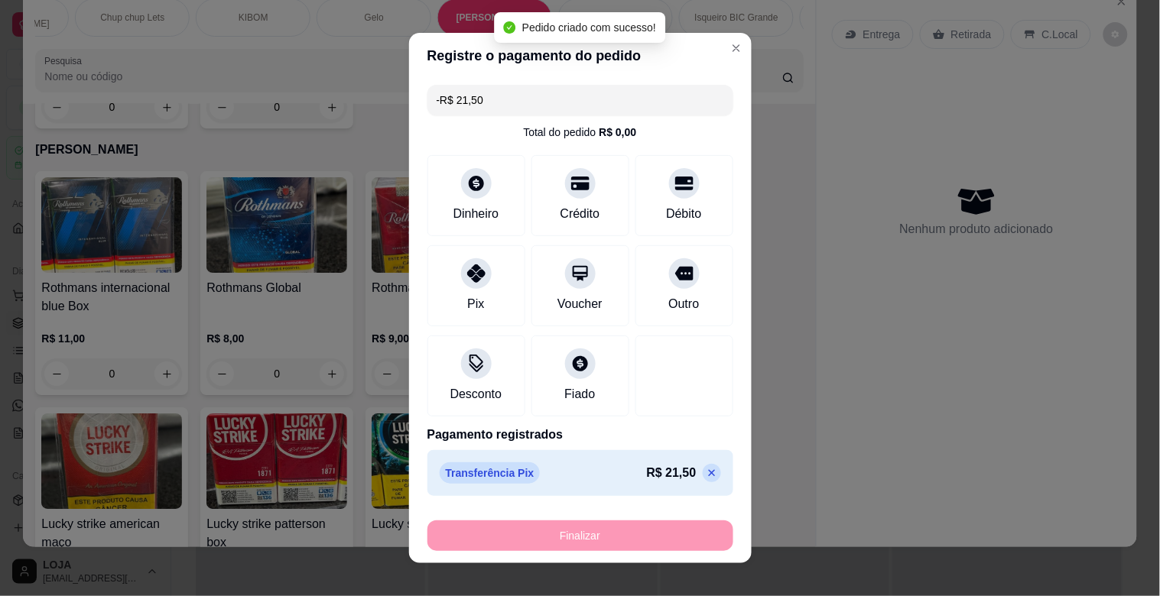
scroll to position [8705, 0]
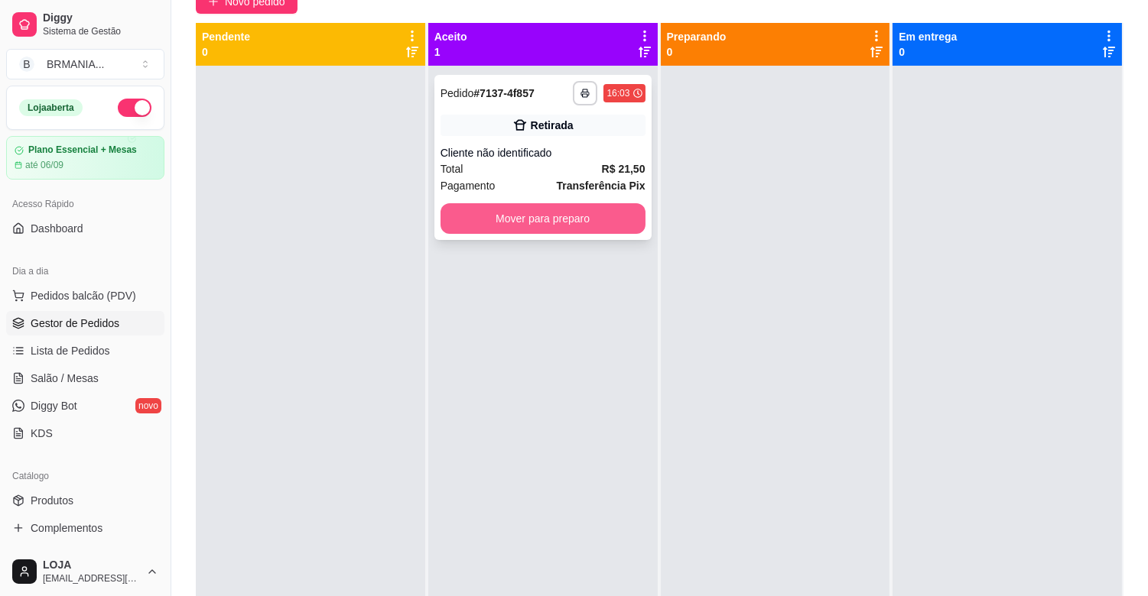
click at [490, 223] on button "Mover para preparo" at bounding box center [542, 218] width 205 height 31
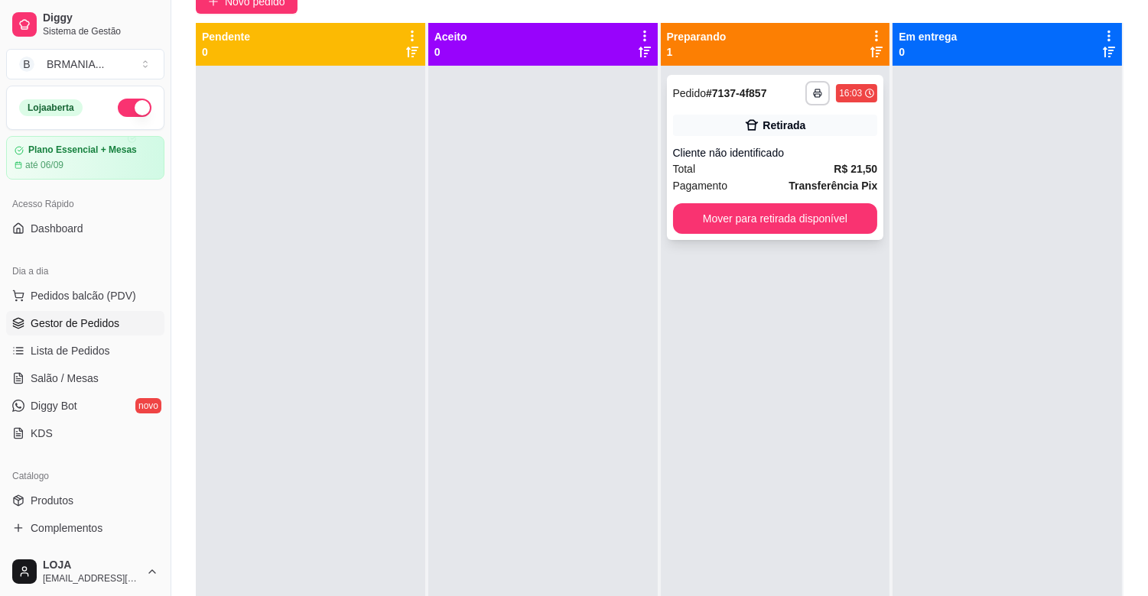
click at [781, 195] on div "**********" at bounding box center [775, 157] width 217 height 165
click at [831, 228] on button "Mover para retirada disponível" at bounding box center [775, 218] width 205 height 31
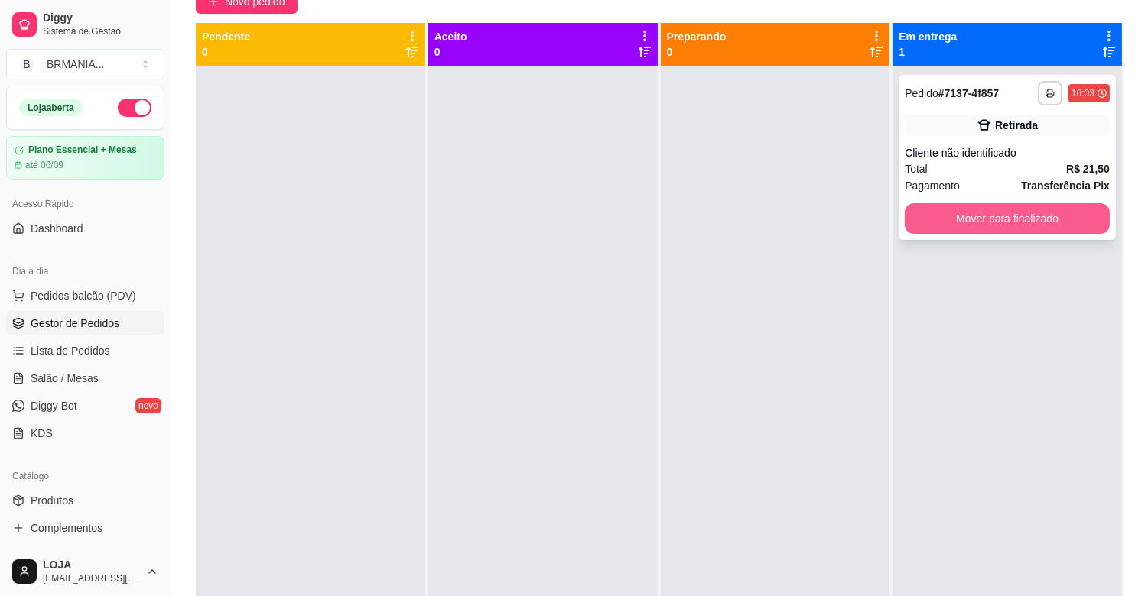
click at [924, 209] on button "Mover para finalizado" at bounding box center [1007, 218] width 205 height 31
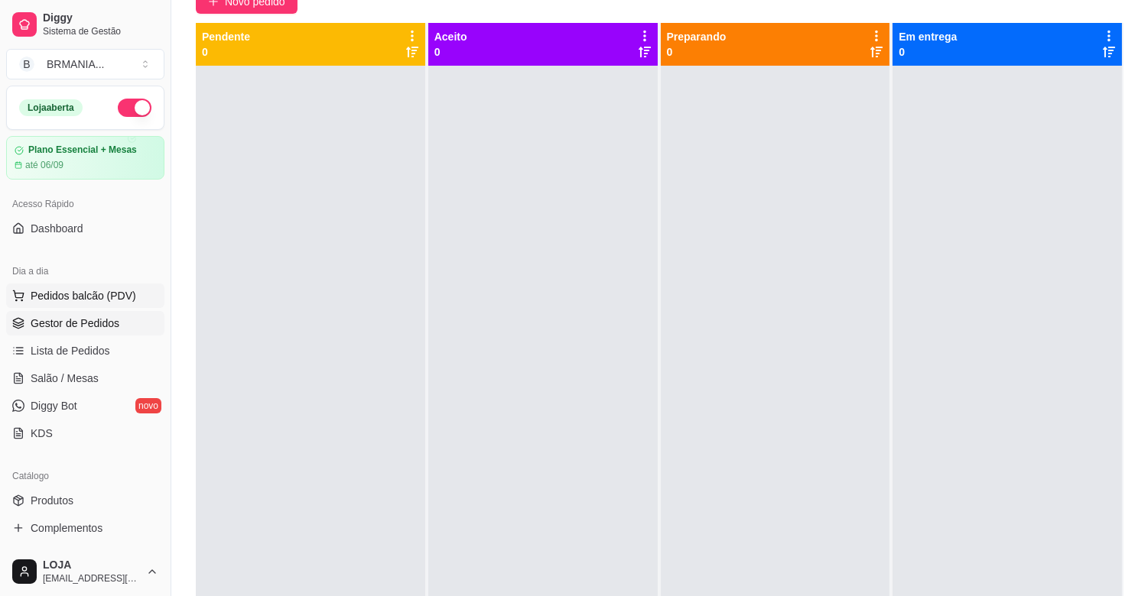
click at [108, 304] on button "Pedidos balcão (PDV)" at bounding box center [85, 296] width 158 height 24
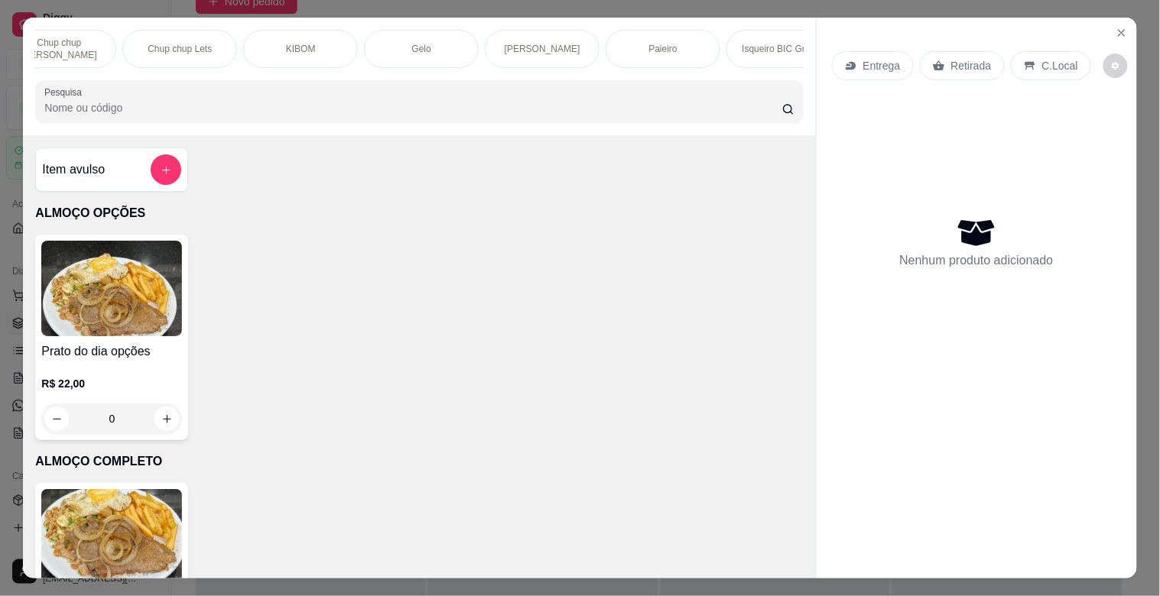
scroll to position [0, 1541]
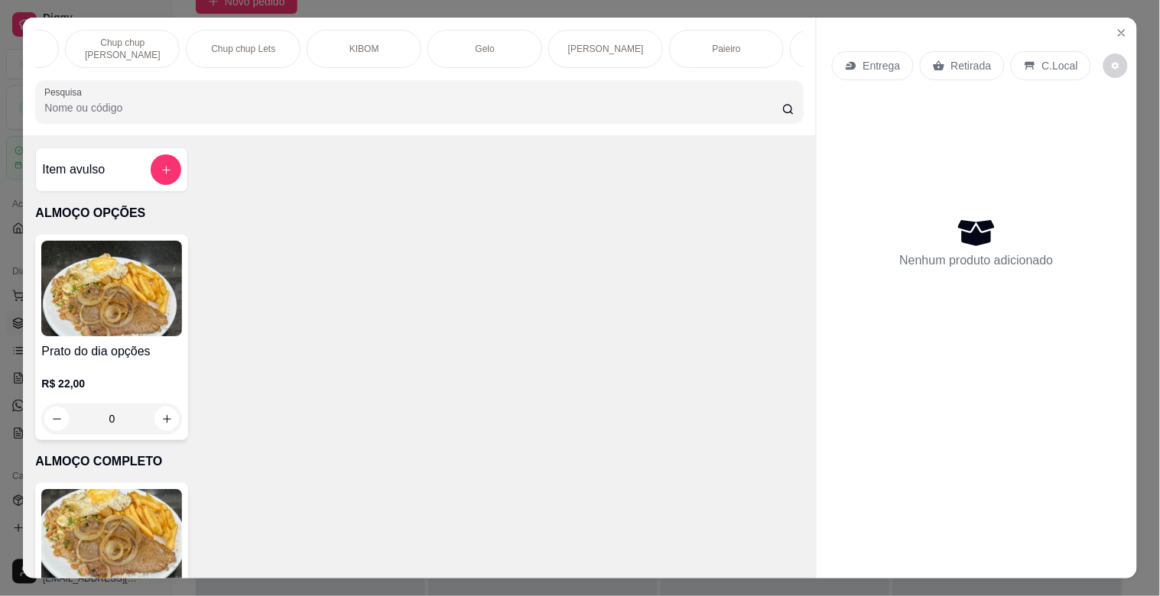
click at [457, 83] on div "ALMOÇO OPÇÕES ALMOÇO COMPLETO MARMITEX OPÇÕES MARMITEX COMPLETO PIZZAS PIZZAS D…" at bounding box center [419, 77] width 792 height 118
click at [491, 73] on div "ALMOÇO OPÇÕES ALMOÇO COMPLETO MARMITEX OPÇÕES MARMITEX COMPLETO PIZZAS PIZZAS D…" at bounding box center [419, 77] width 792 height 118
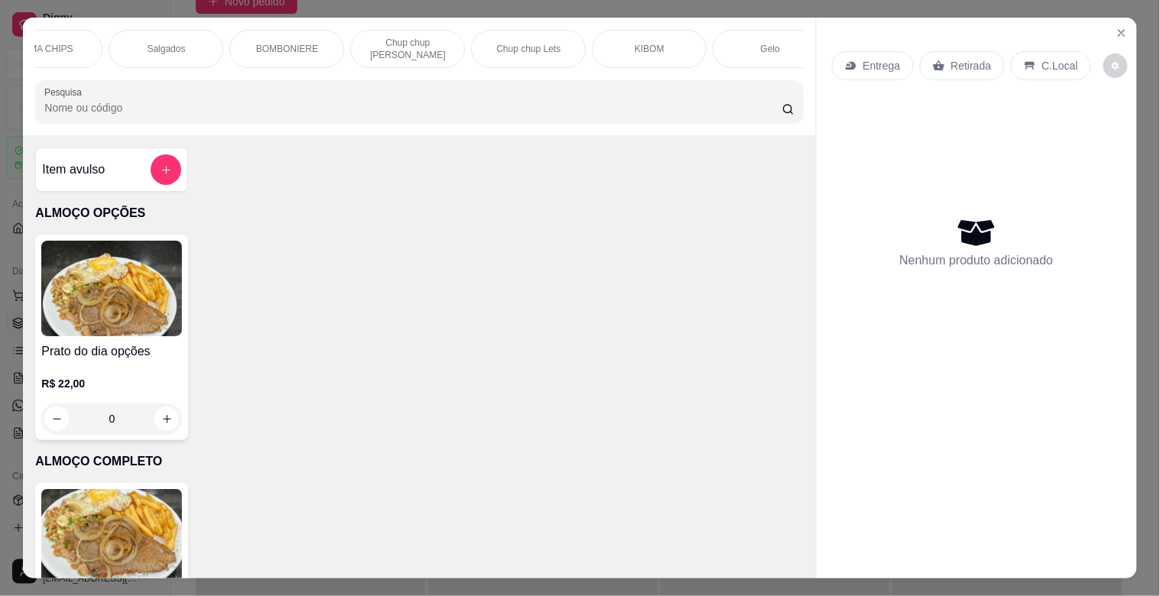
scroll to position [0, 1150]
click at [299, 35] on div "Salgados" at bounding box center [271, 49] width 115 height 38
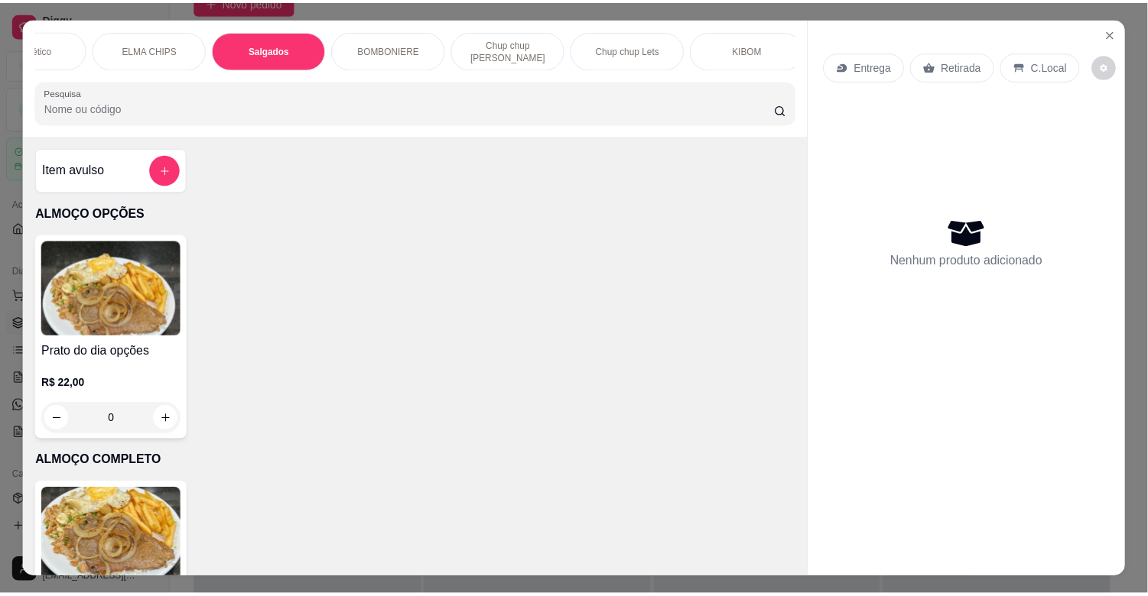
scroll to position [37, 0]
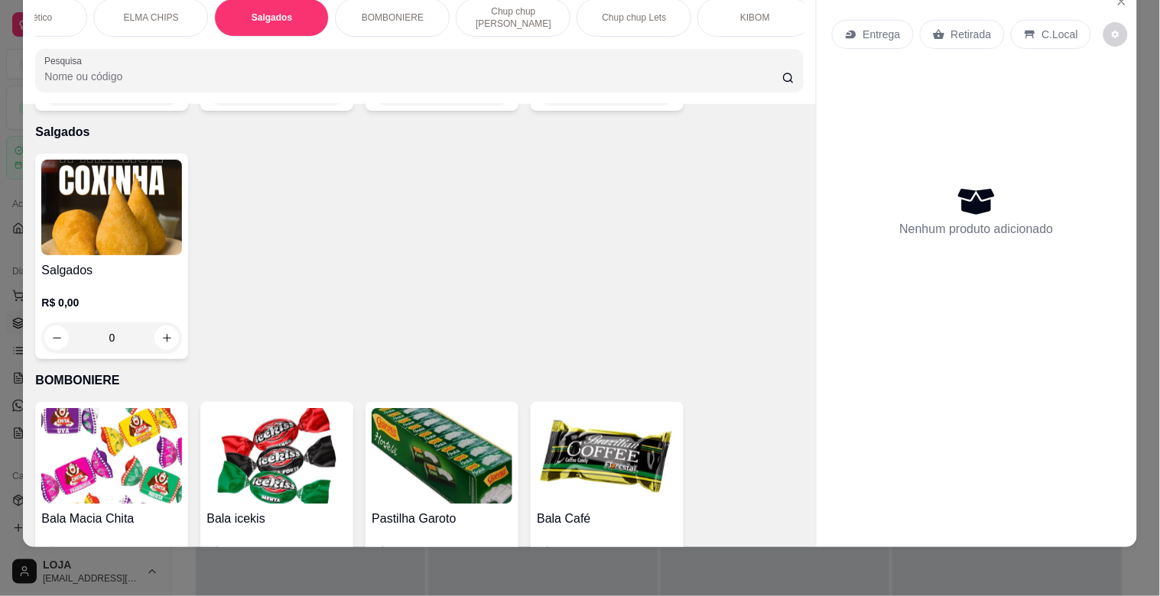
click at [113, 210] on img at bounding box center [111, 208] width 141 height 96
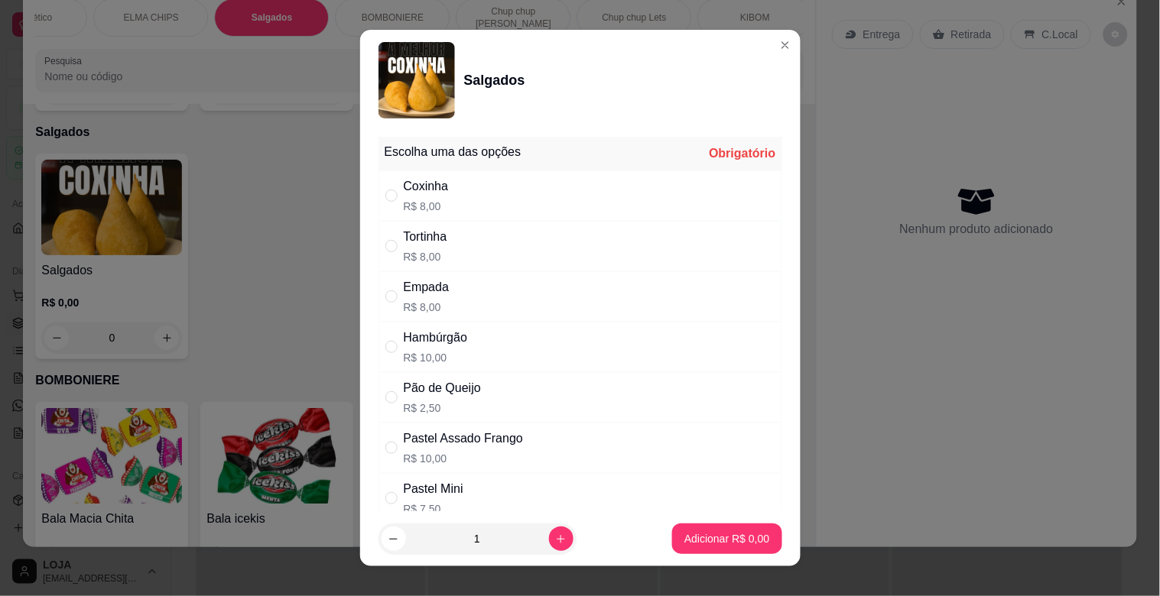
click at [515, 359] on div "Hambúrgão R$ 10,00" at bounding box center [580, 347] width 404 height 50
radio input "true"
click at [725, 530] on button "Adicionar R$ 10,00" at bounding box center [724, 540] width 112 height 30
type input "1"
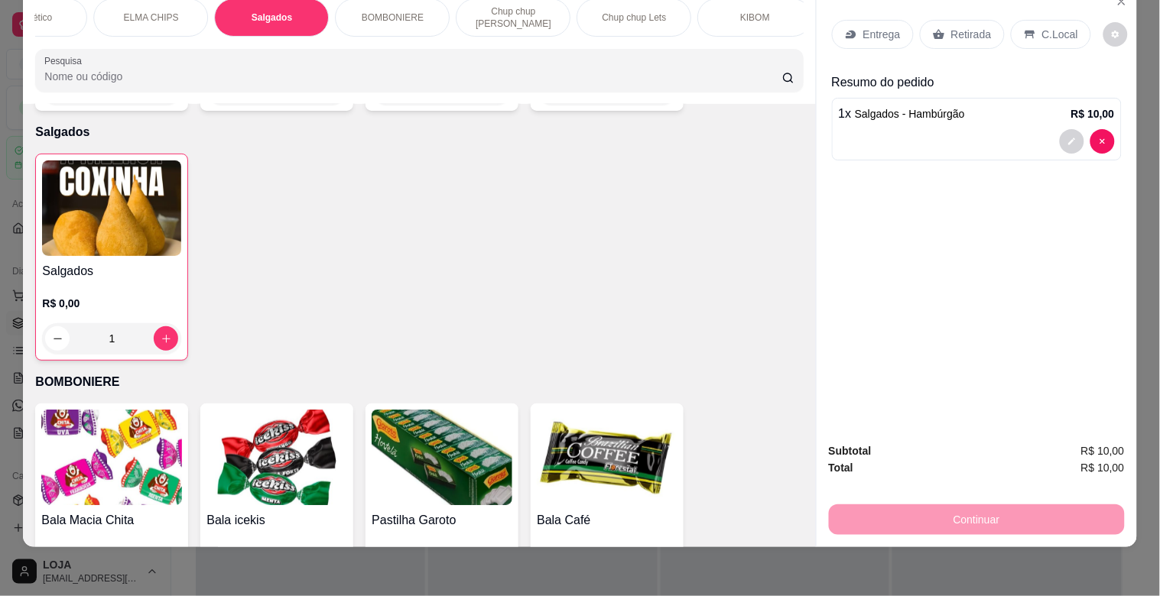
click at [980, 27] on p "Retirada" at bounding box center [971, 34] width 41 height 15
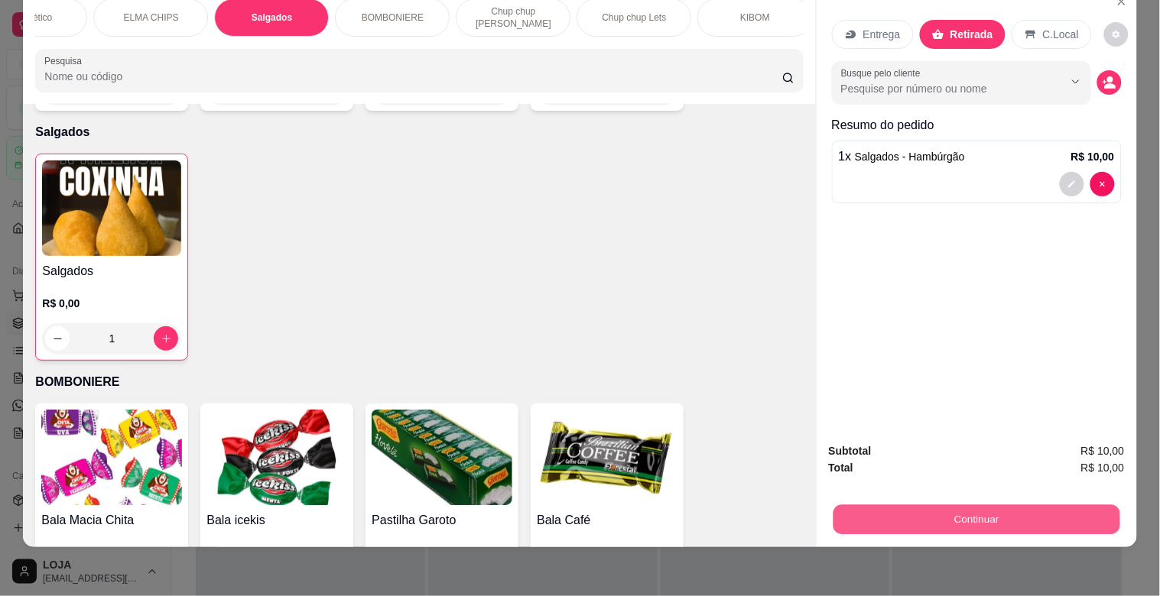
click at [1045, 509] on button "Continuar" at bounding box center [976, 520] width 287 height 30
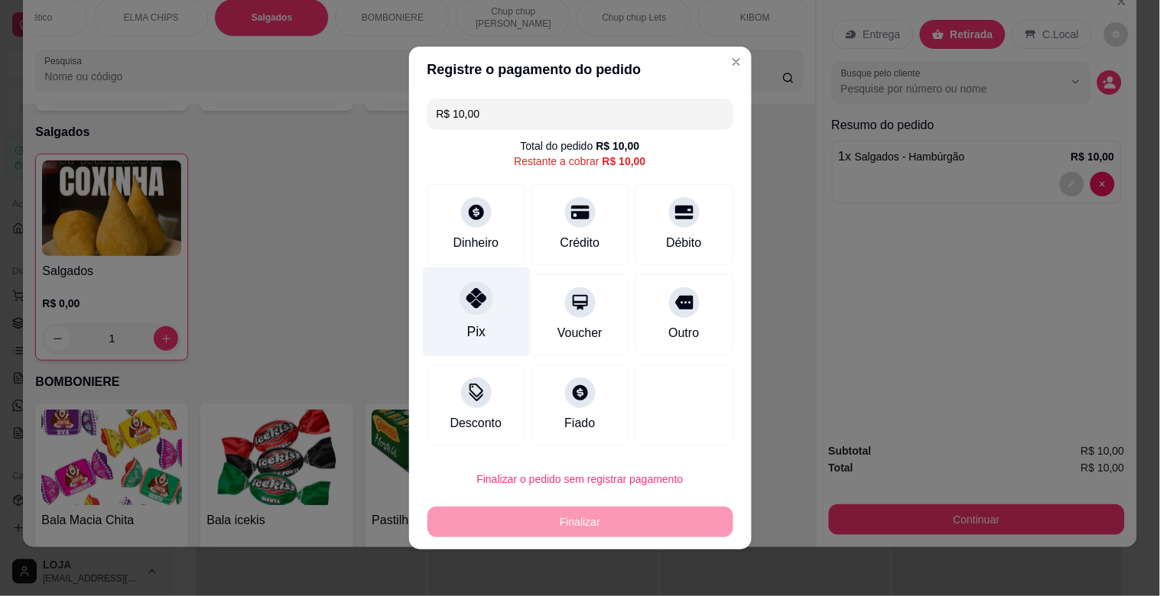
click at [479, 298] on div at bounding box center [477, 298] width 34 height 34
type input "R$ 0,00"
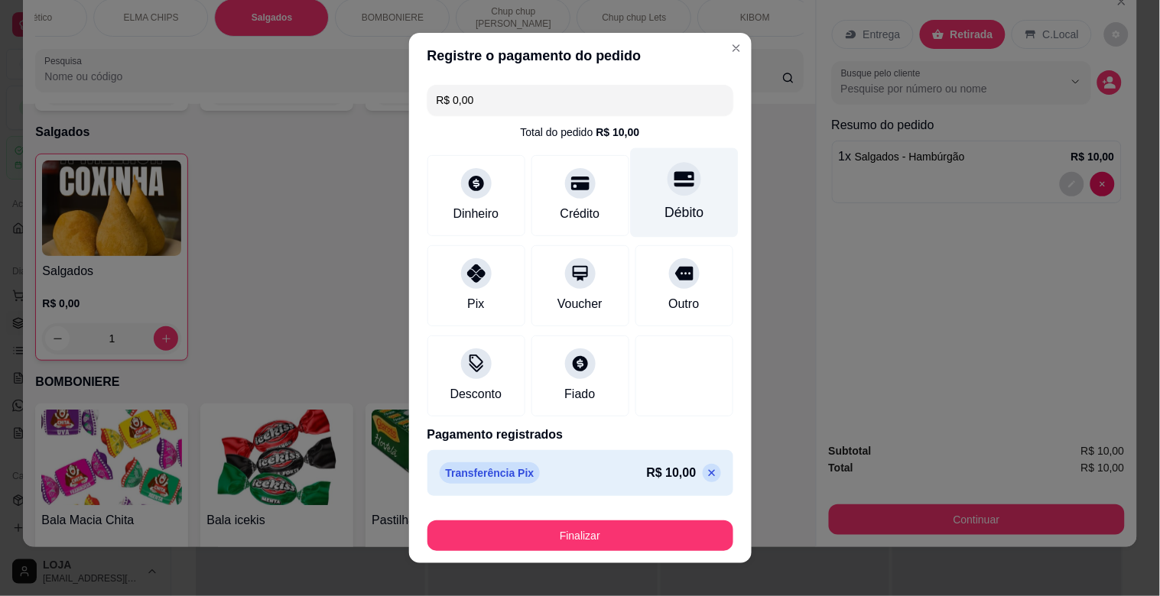
click at [668, 216] on div "Débito" at bounding box center [683, 213] width 39 height 20
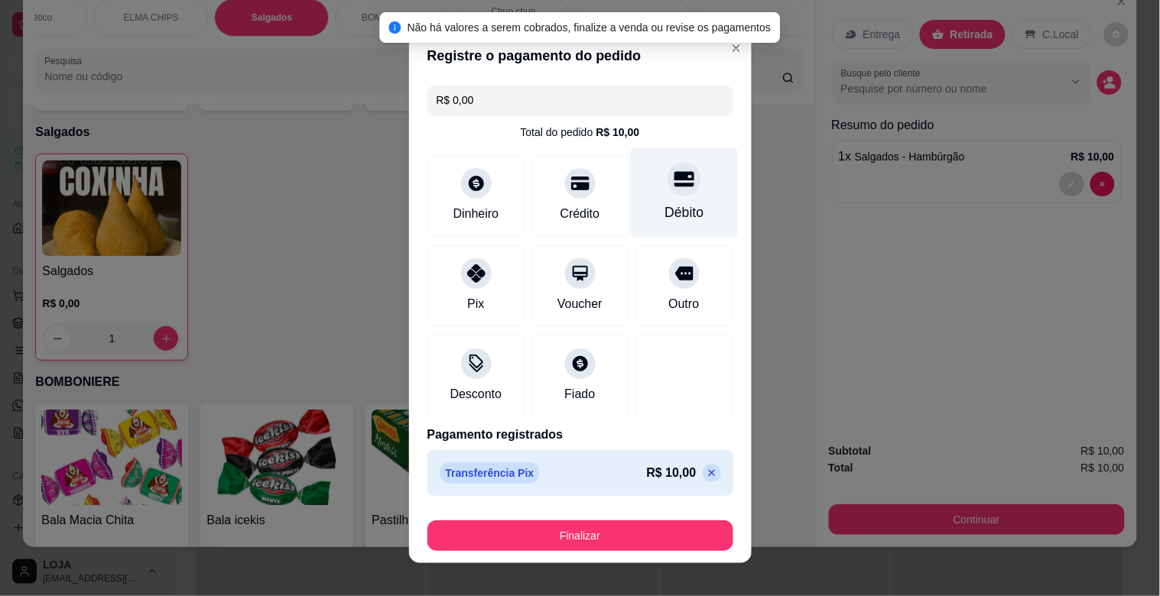
click at [658, 201] on div "Débito" at bounding box center [684, 192] width 108 height 89
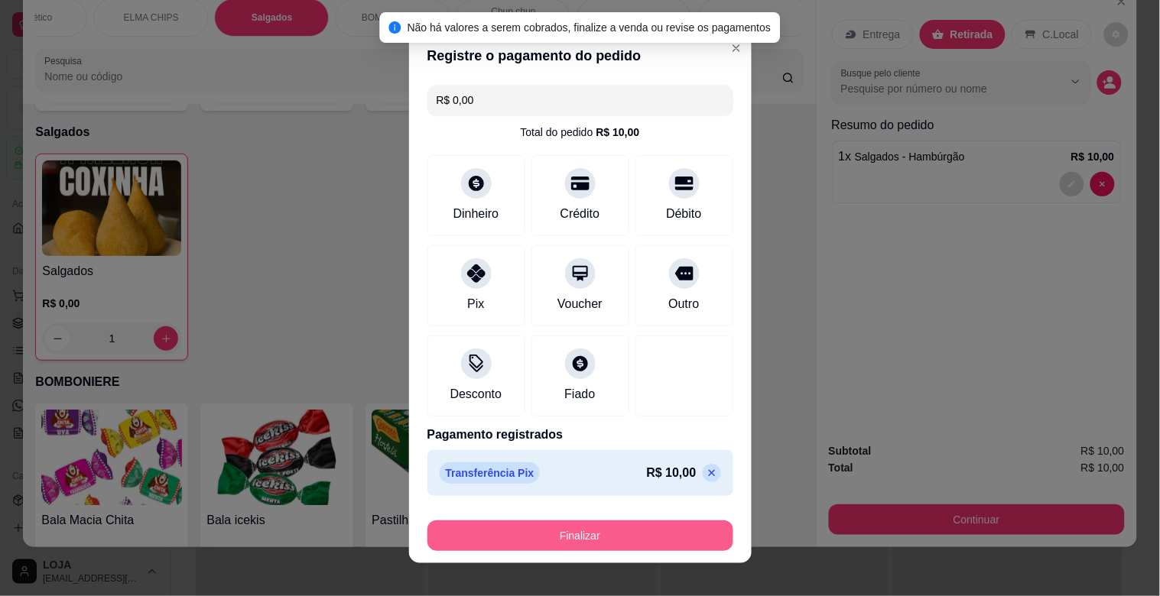
click at [643, 530] on button "Finalizar" at bounding box center [580, 536] width 306 height 31
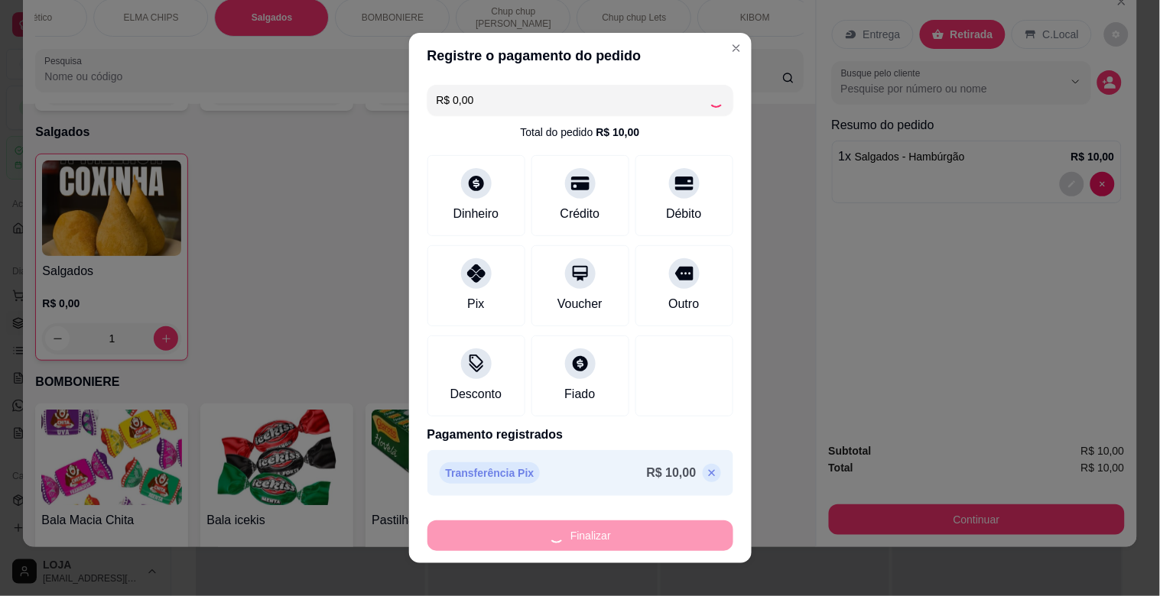
type input "0"
type input "-R$ 10,00"
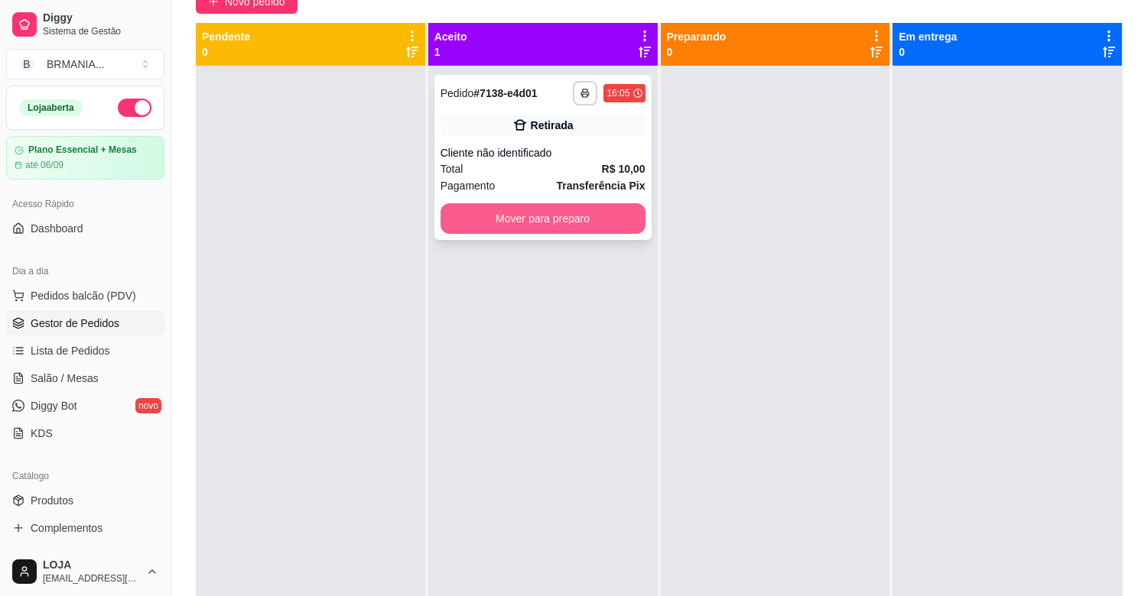
click at [561, 215] on button "Mover para preparo" at bounding box center [542, 218] width 205 height 31
click at [561, 215] on div "Mover para preparo" at bounding box center [542, 218] width 205 height 31
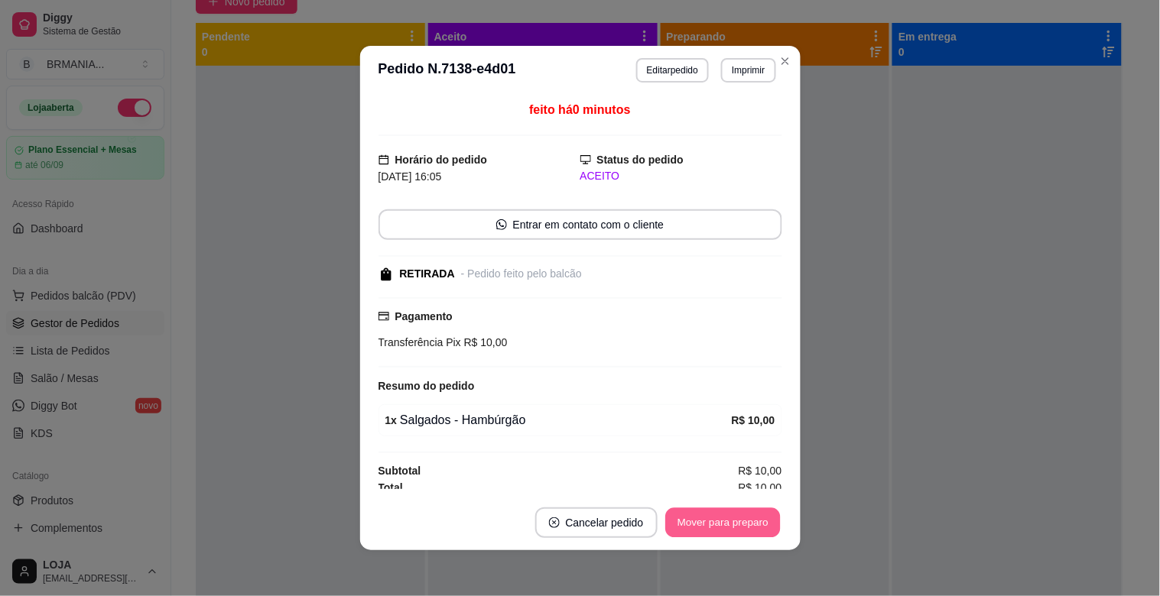
click at [762, 528] on button "Mover para preparo" at bounding box center [722, 523] width 115 height 30
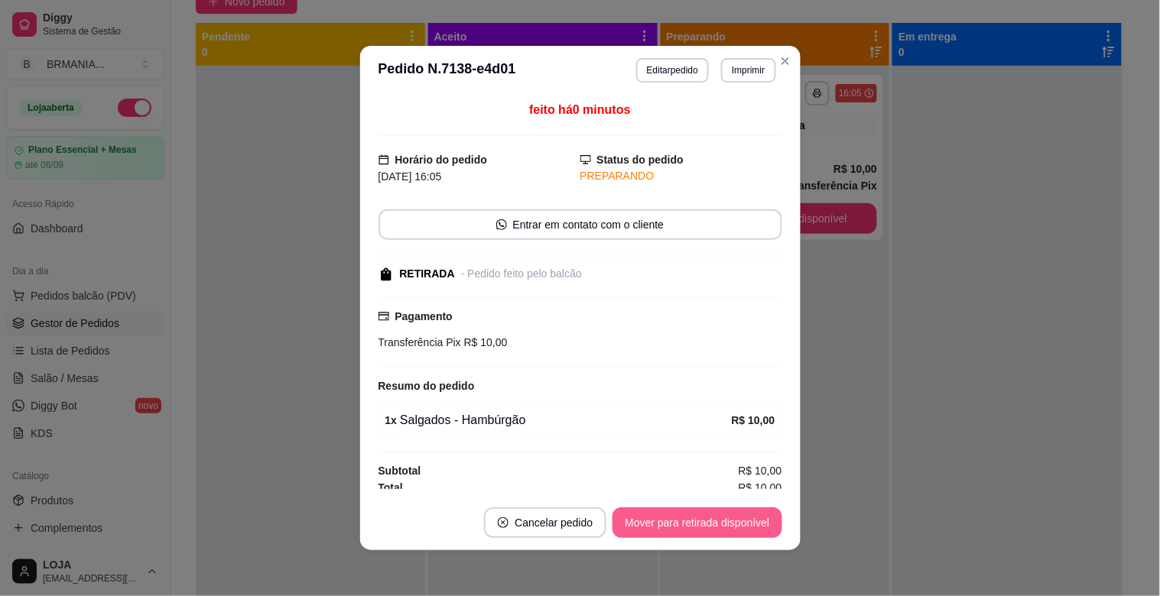
click at [743, 528] on button "Mover para retirada disponível" at bounding box center [696, 523] width 169 height 31
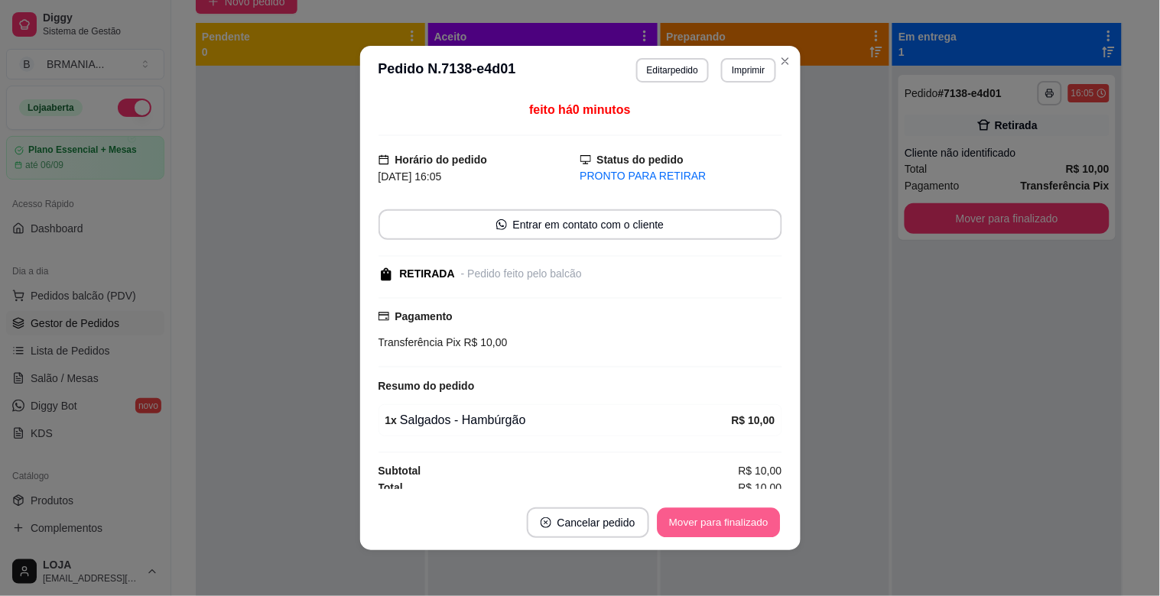
click at [749, 525] on button "Mover para finalizado" at bounding box center [718, 523] width 123 height 30
